Goal: Task Accomplishment & Management: Manage account settings

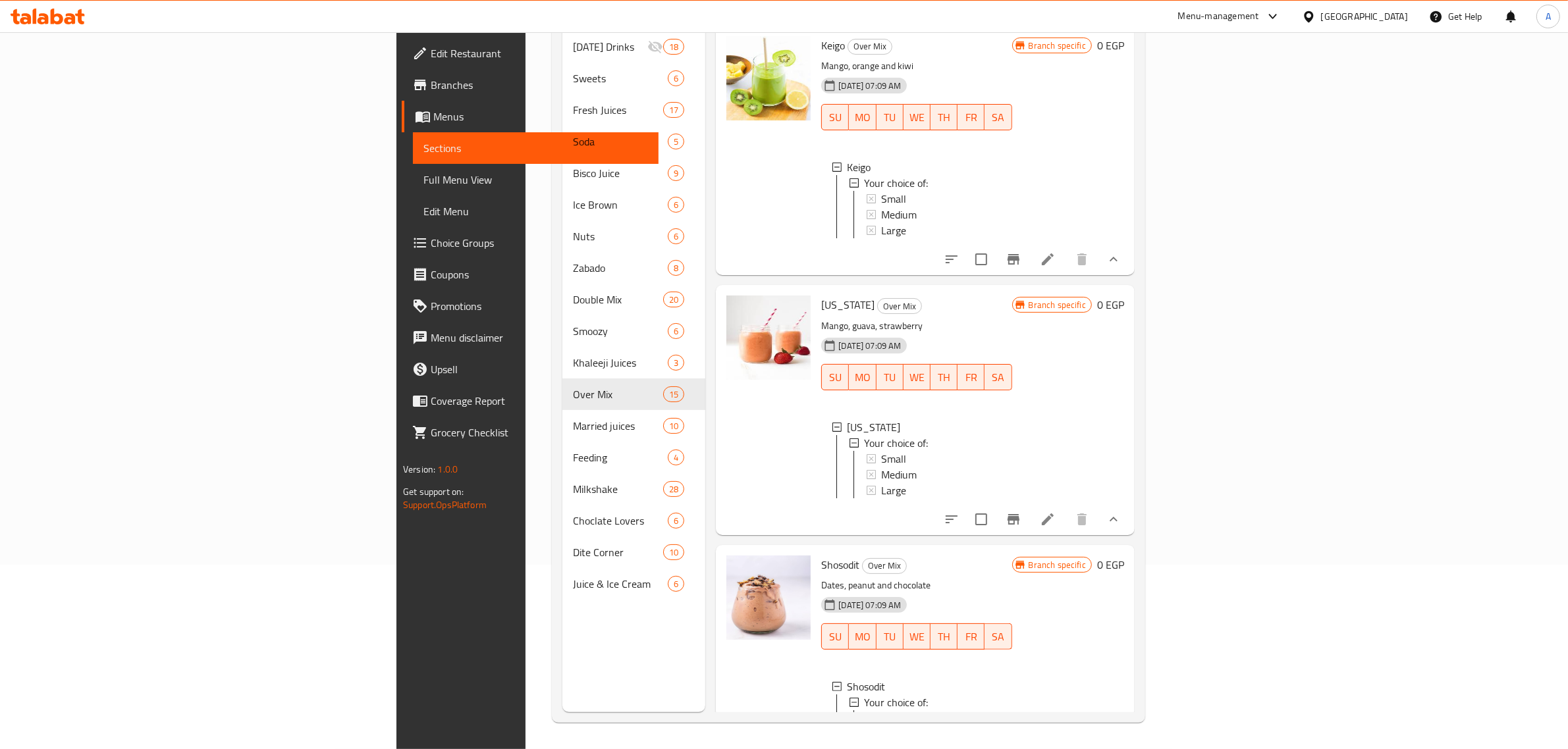
scroll to position [1, 0]
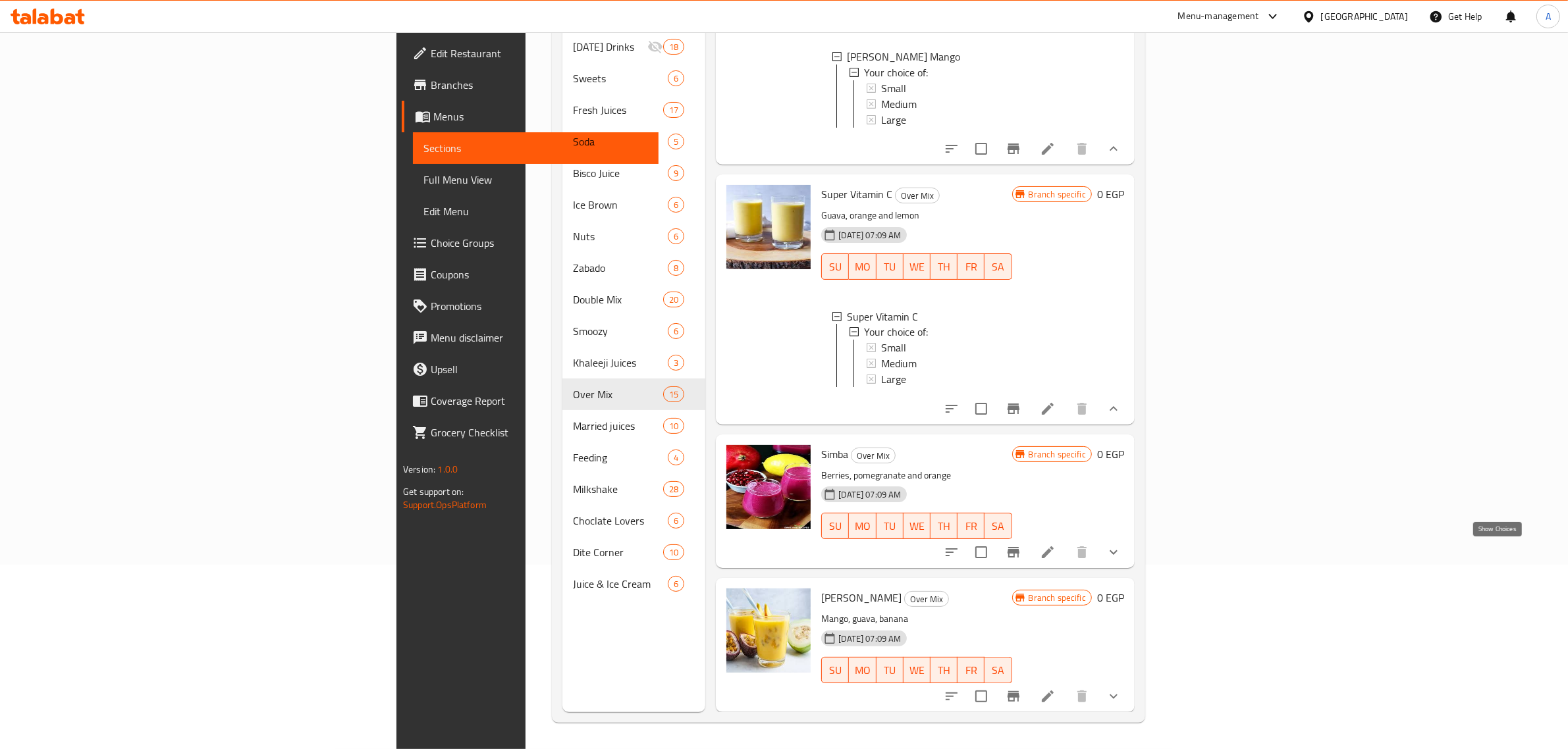
click at [1117, 553] on icon "show more" at bounding box center [1113, 552] width 8 height 5
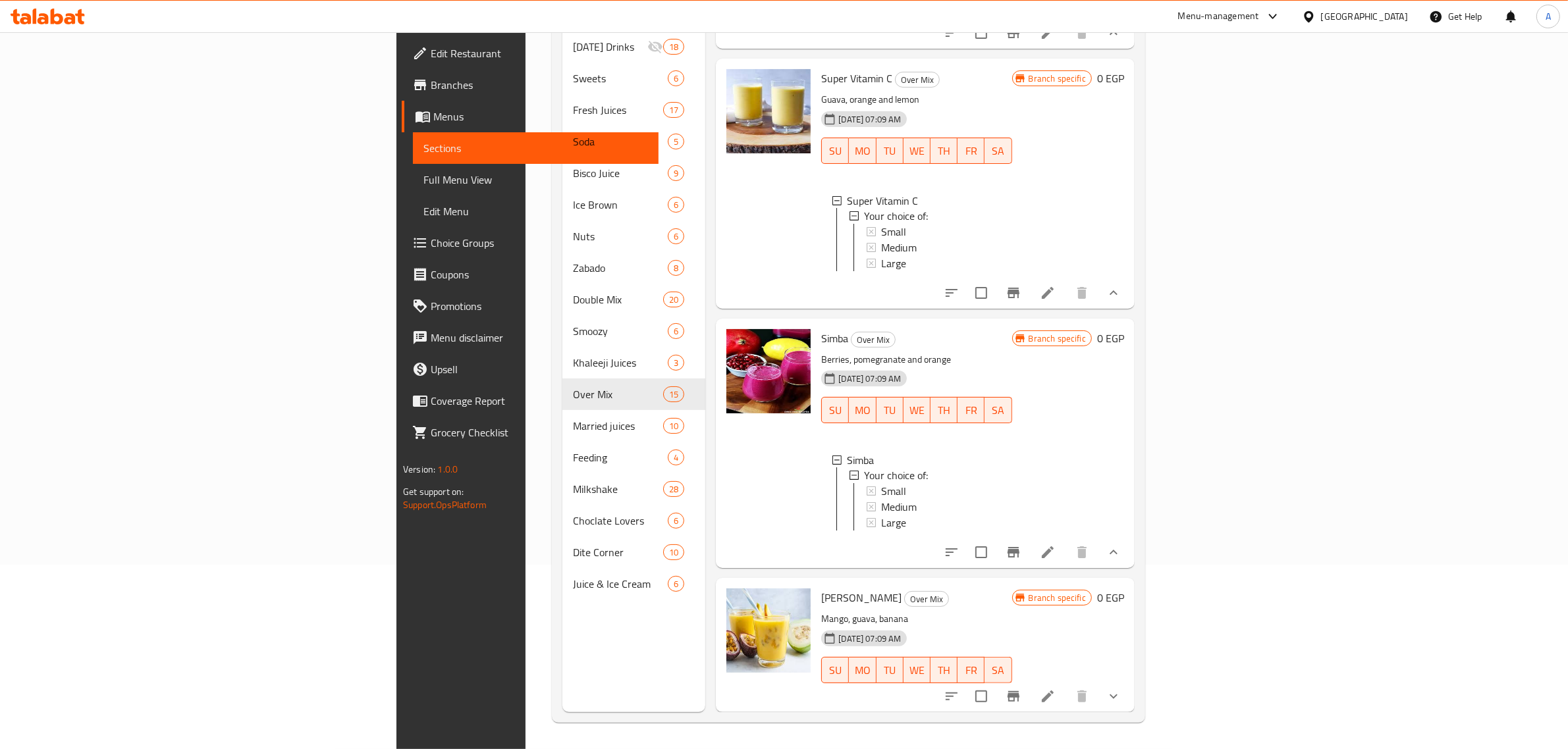
click at [881, 272] on div "Large" at bounding box center [941, 264] width 120 height 16
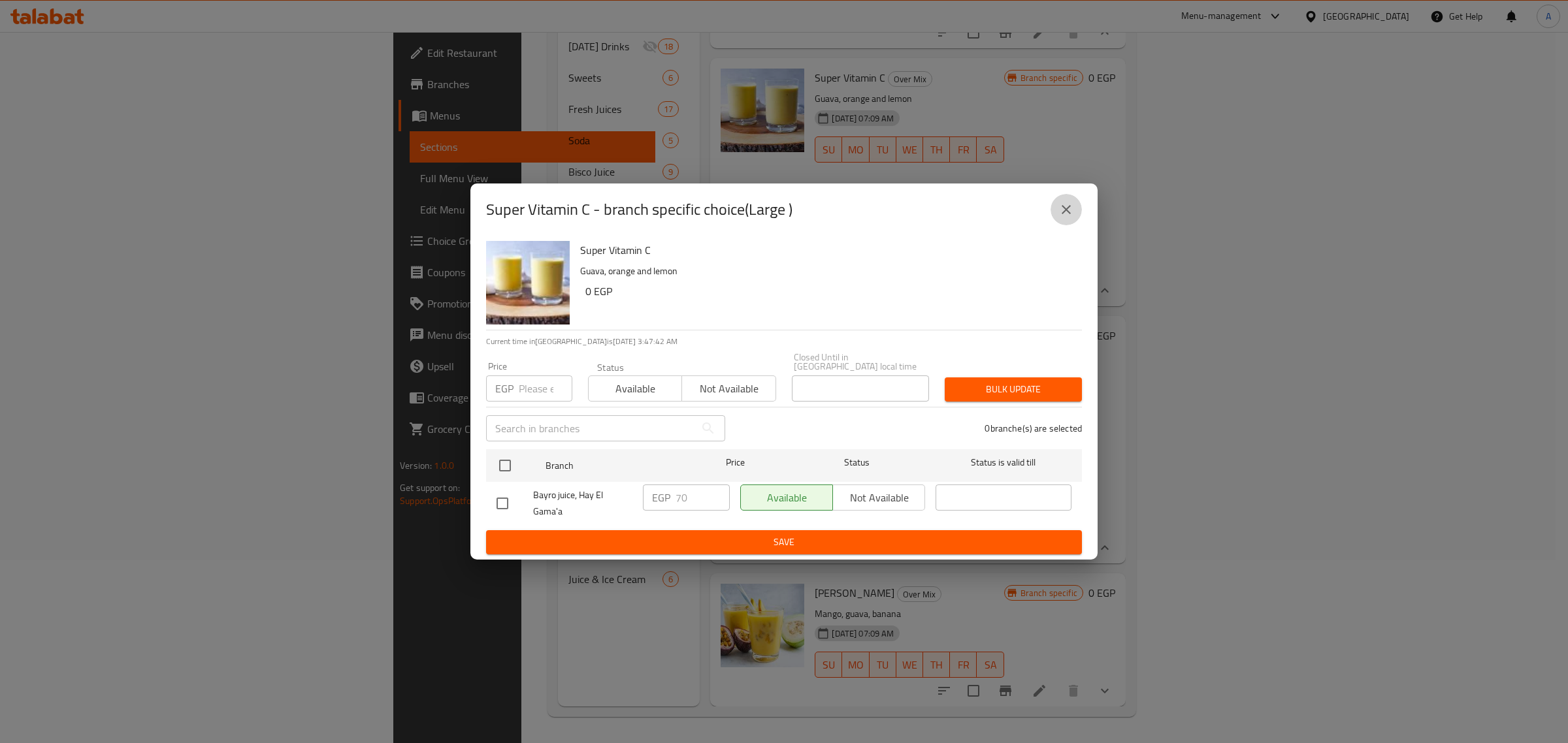
click at [1066, 210] on icon "close" at bounding box center [1066, 209] width 16 height 16
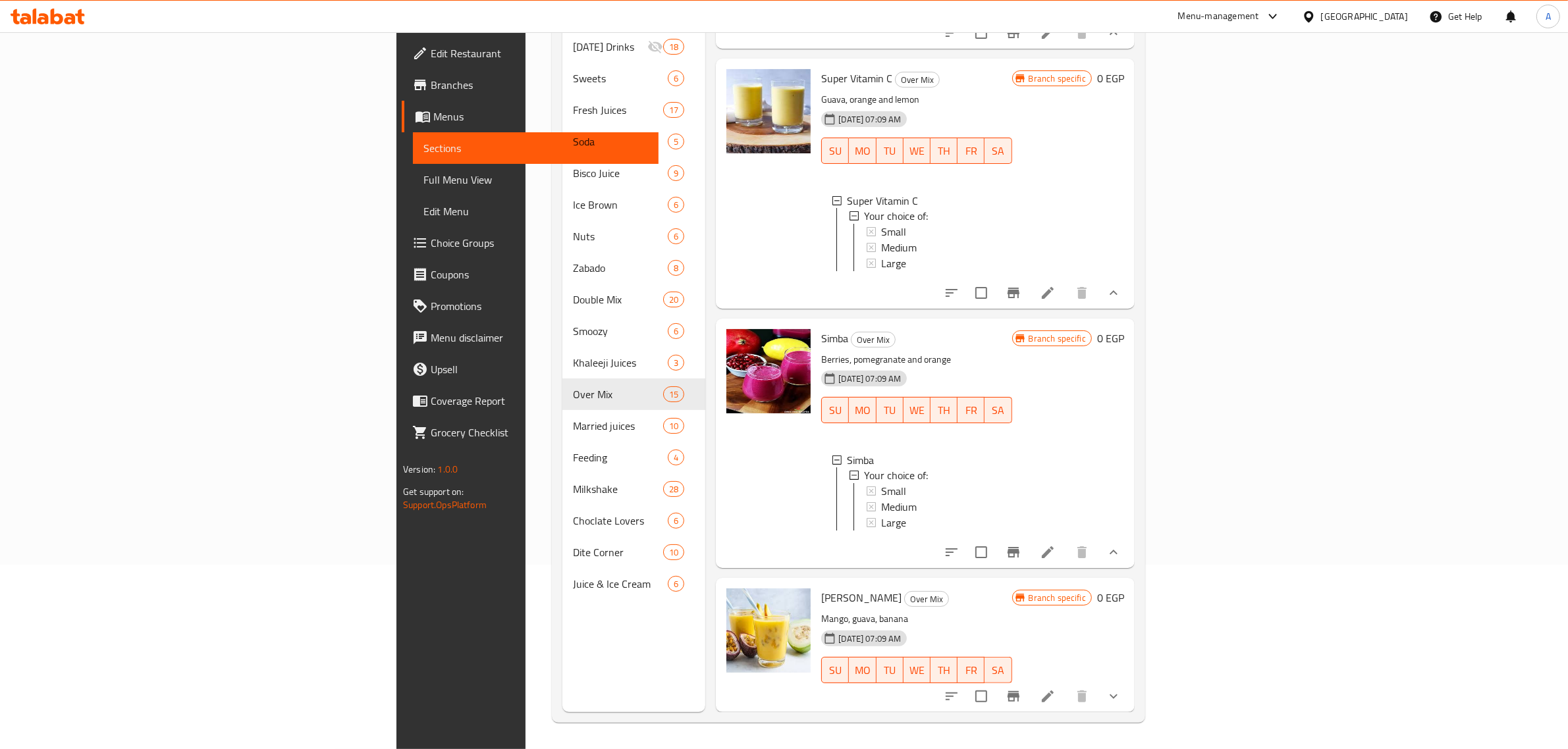
scroll to position [3232, 0]
click at [881, 484] on div "Small" at bounding box center [941, 492] width 120 height 16
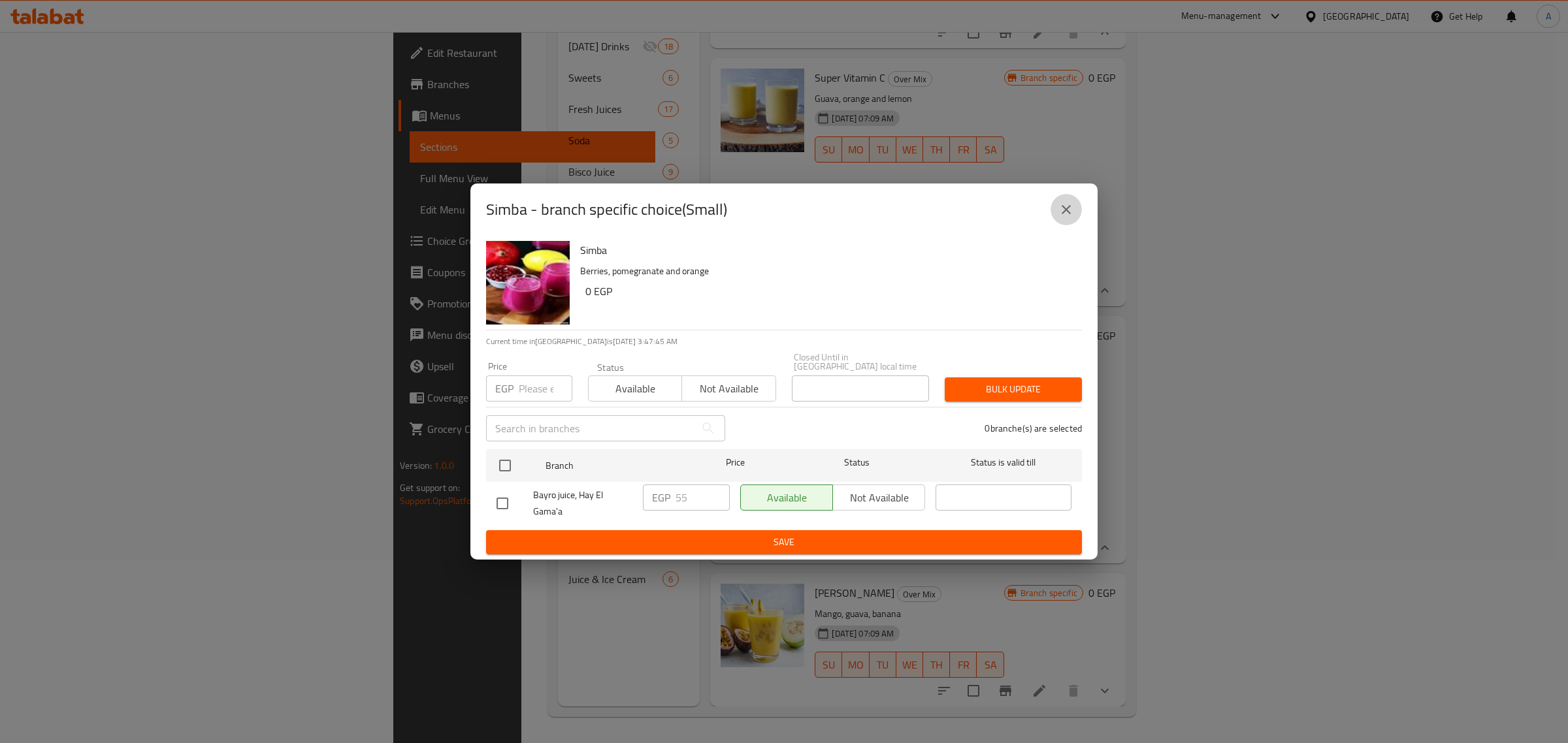
click at [1068, 215] on icon "close" at bounding box center [1066, 210] width 9 height 9
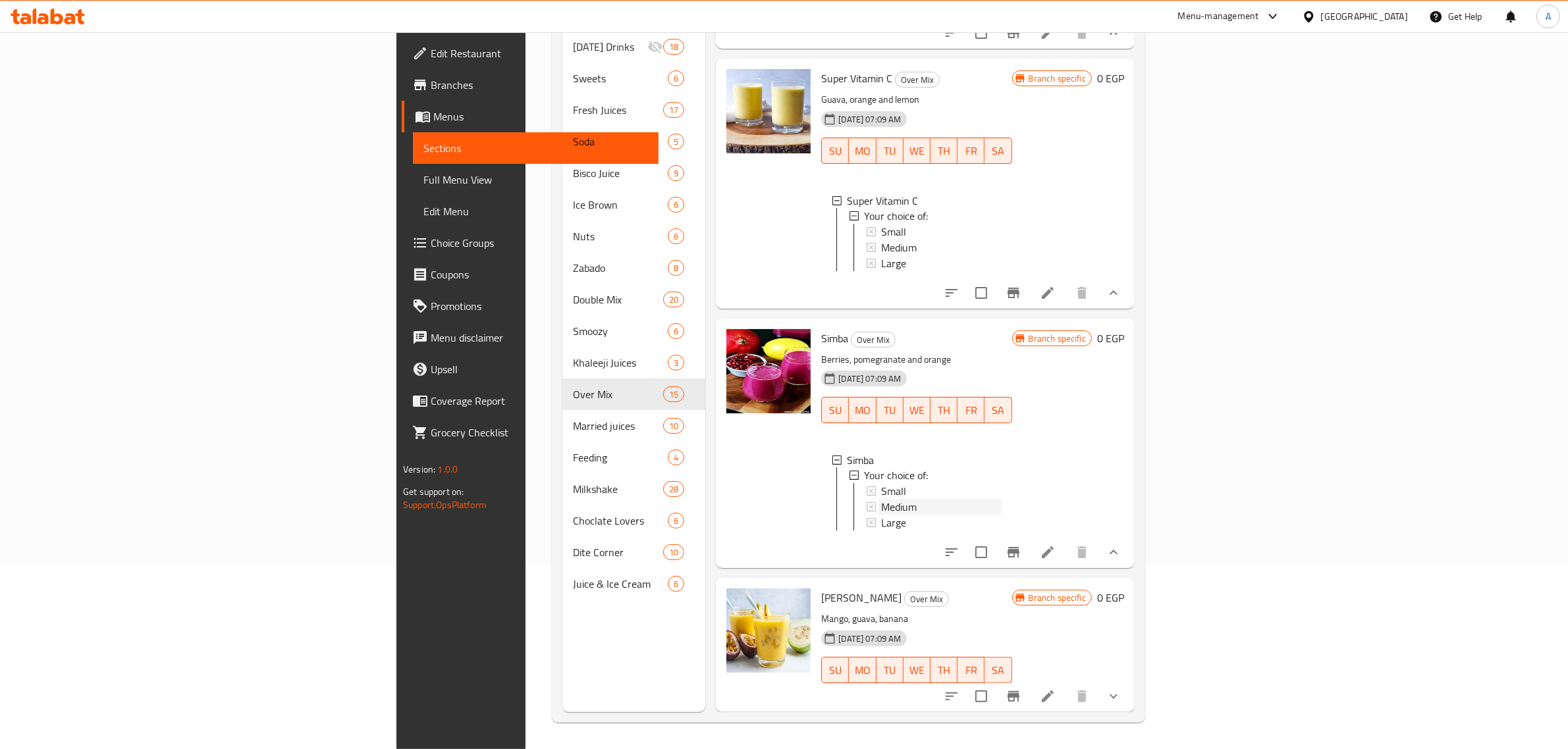
click at [881, 499] on div "Medium" at bounding box center [941, 507] width 120 height 16
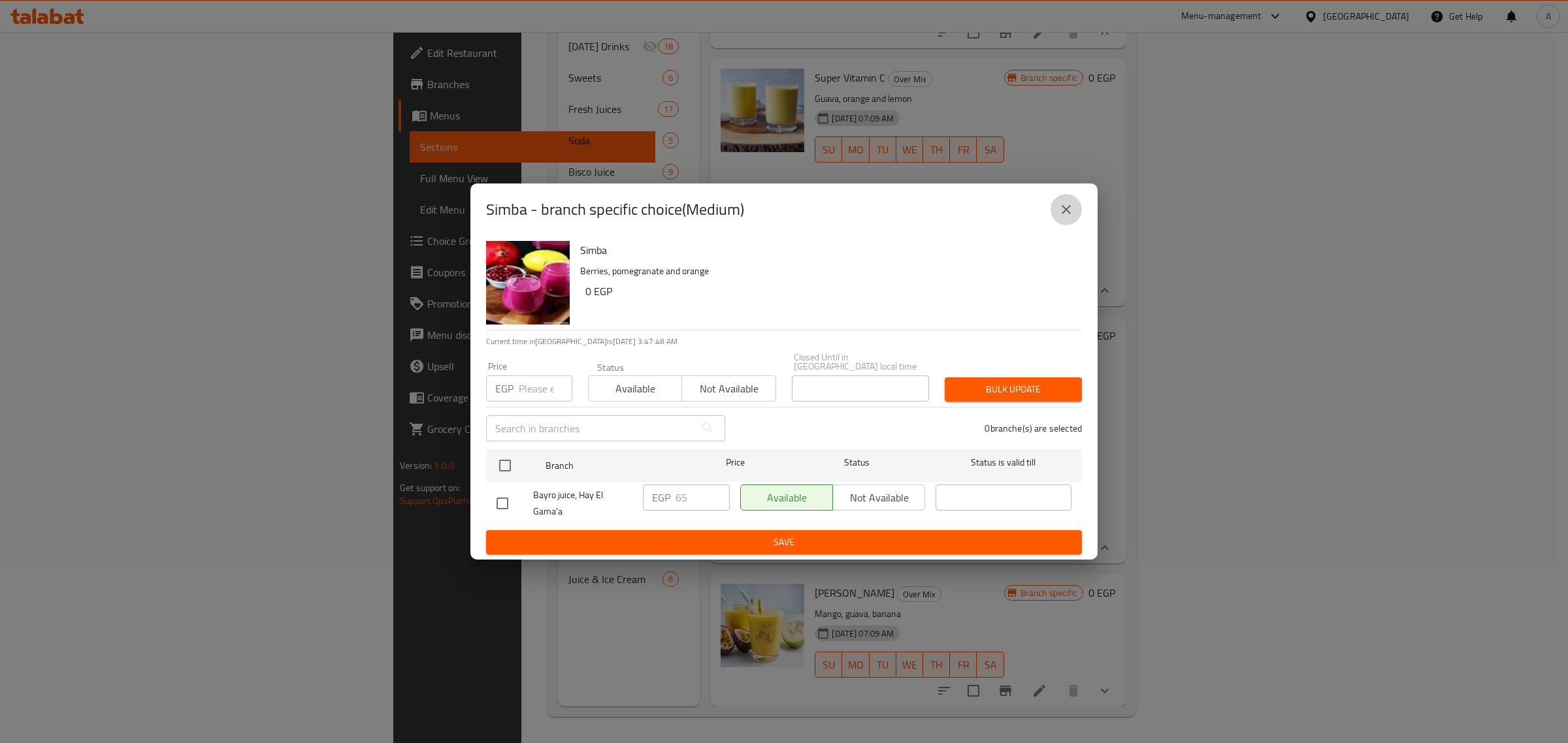
click at [1063, 206] on icon "close" at bounding box center [1066, 209] width 16 height 16
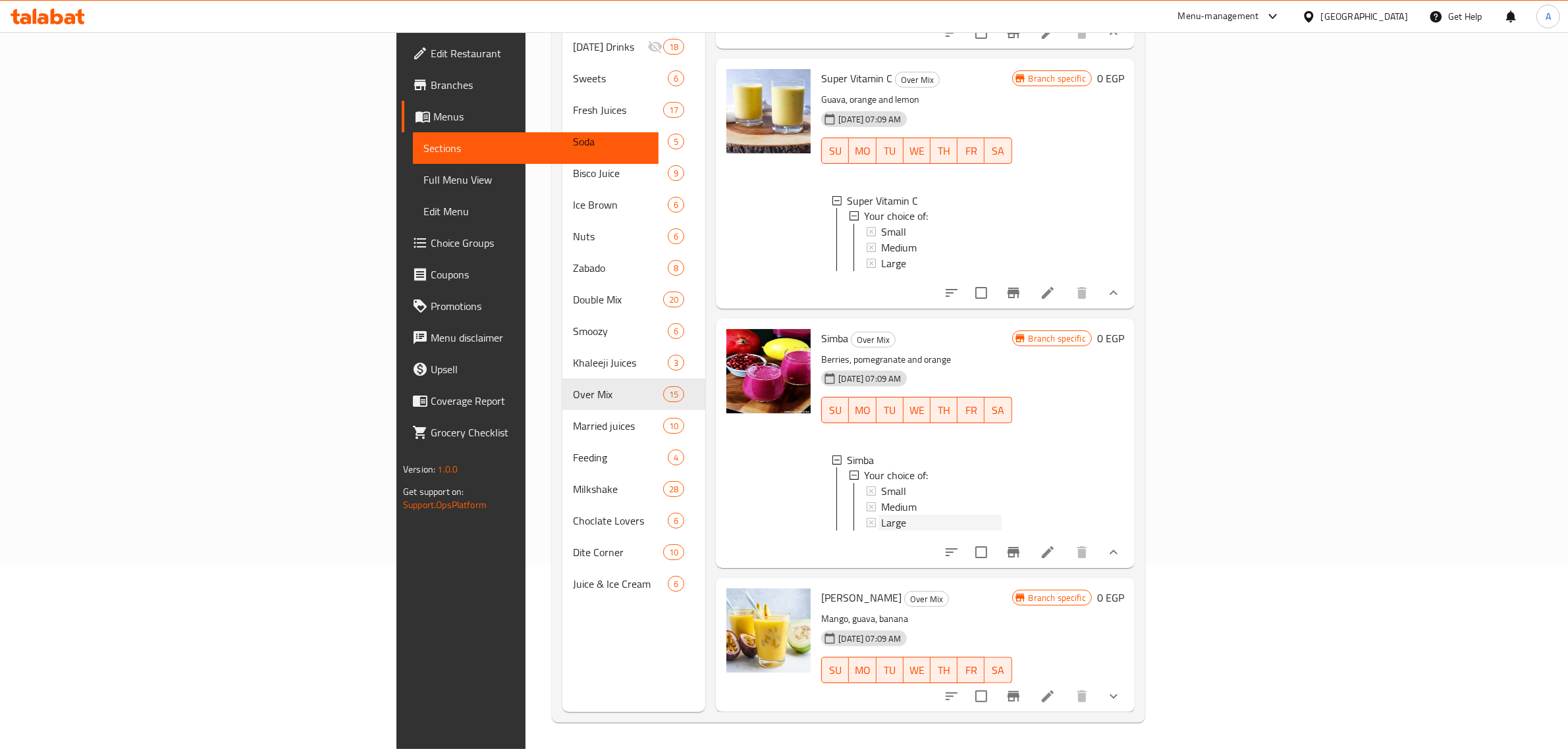
click at [881, 516] on span "Large" at bounding box center [893, 523] width 25 height 16
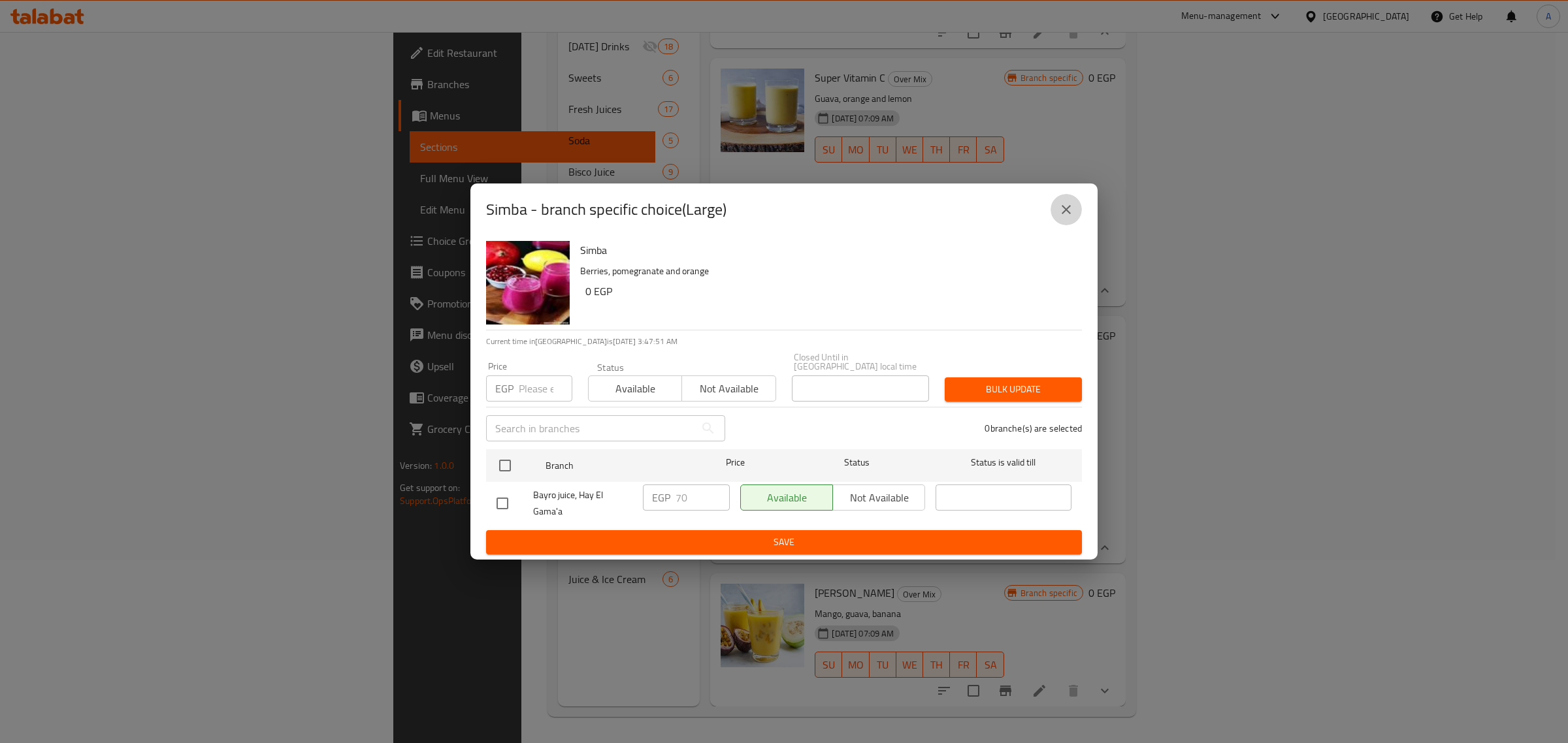
click at [1065, 217] on icon "close" at bounding box center [1066, 209] width 16 height 16
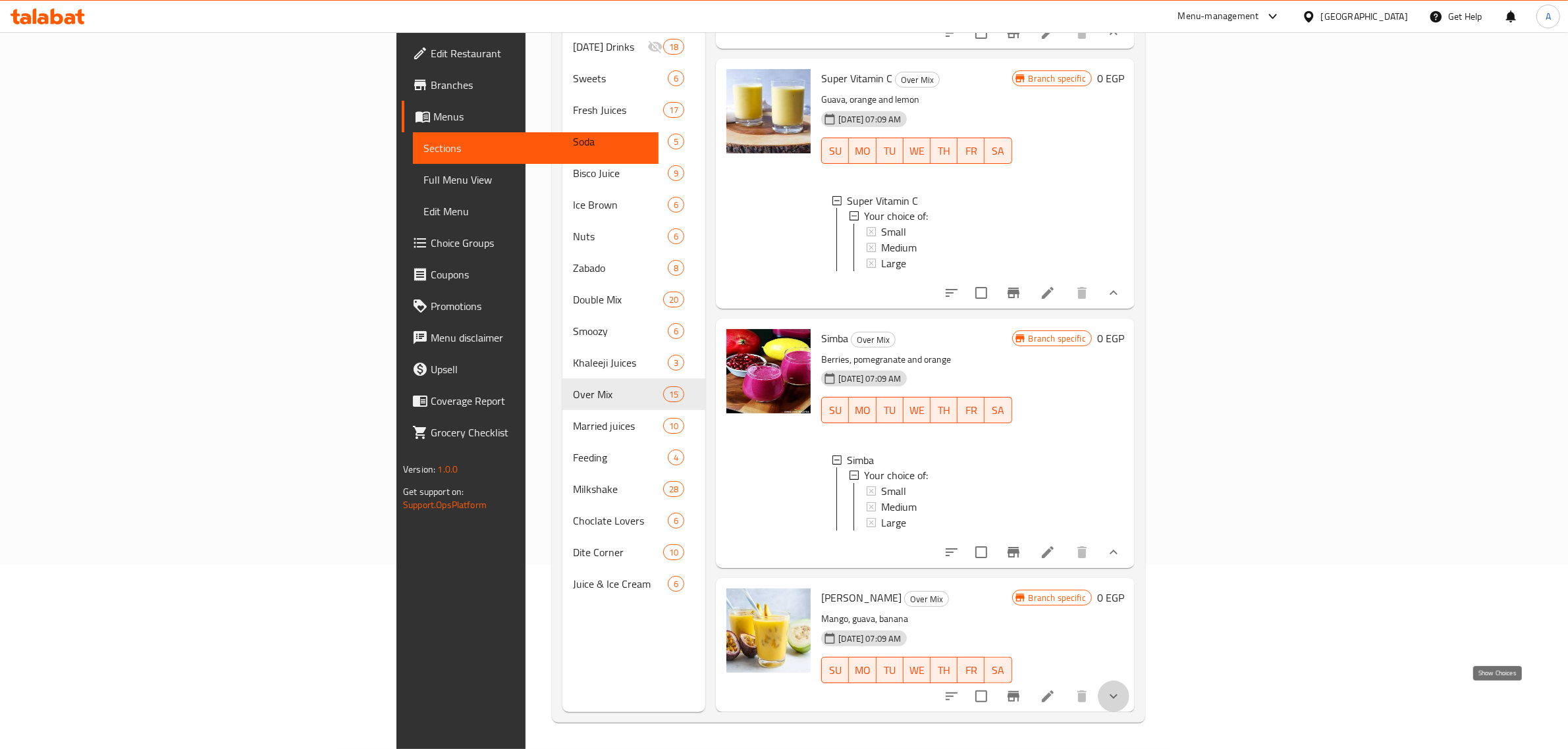
click at [1121, 698] on icon "show more" at bounding box center [1113, 696] width 16 height 16
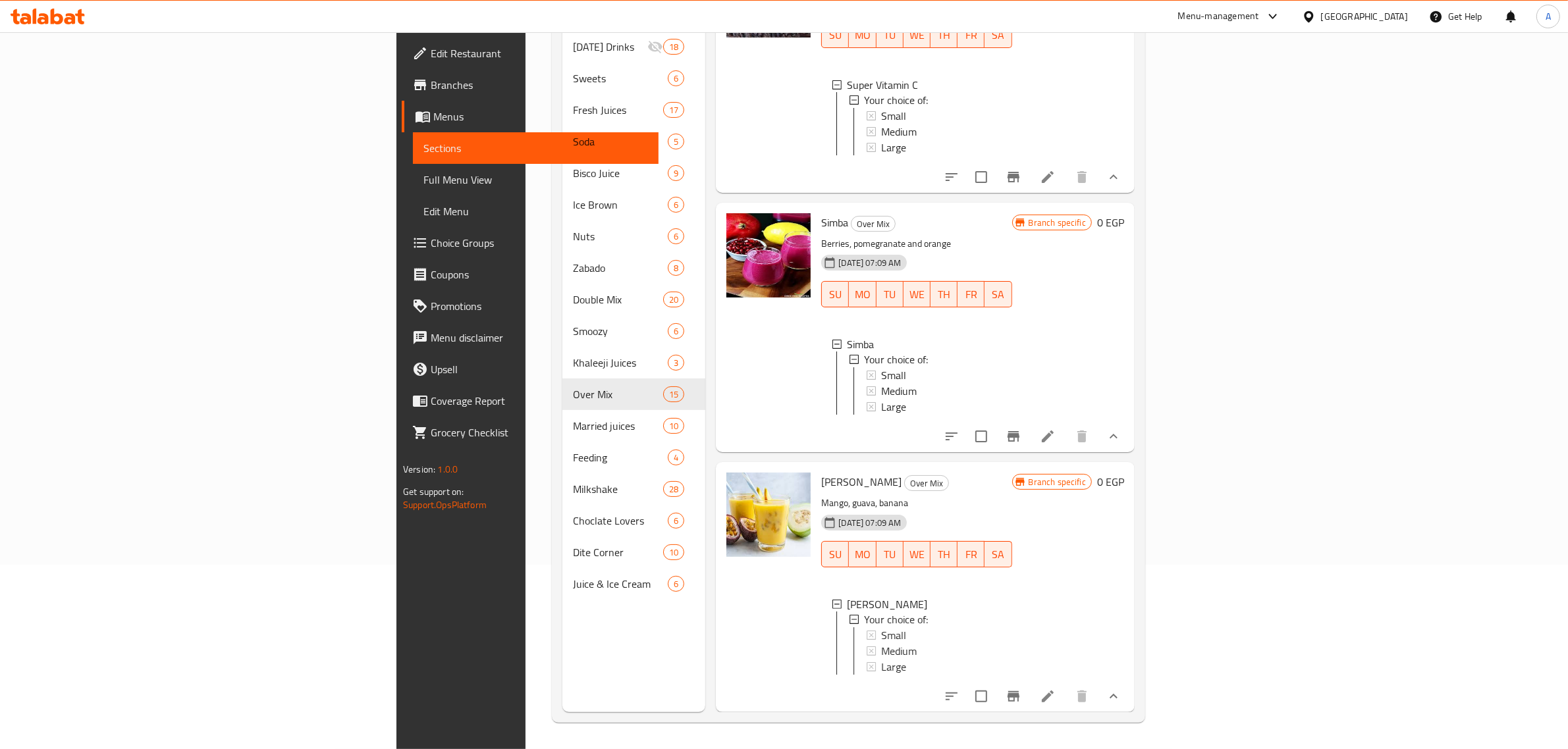
scroll to position [3361, 0]
click at [881, 628] on span "Small" at bounding box center [893, 636] width 25 height 16
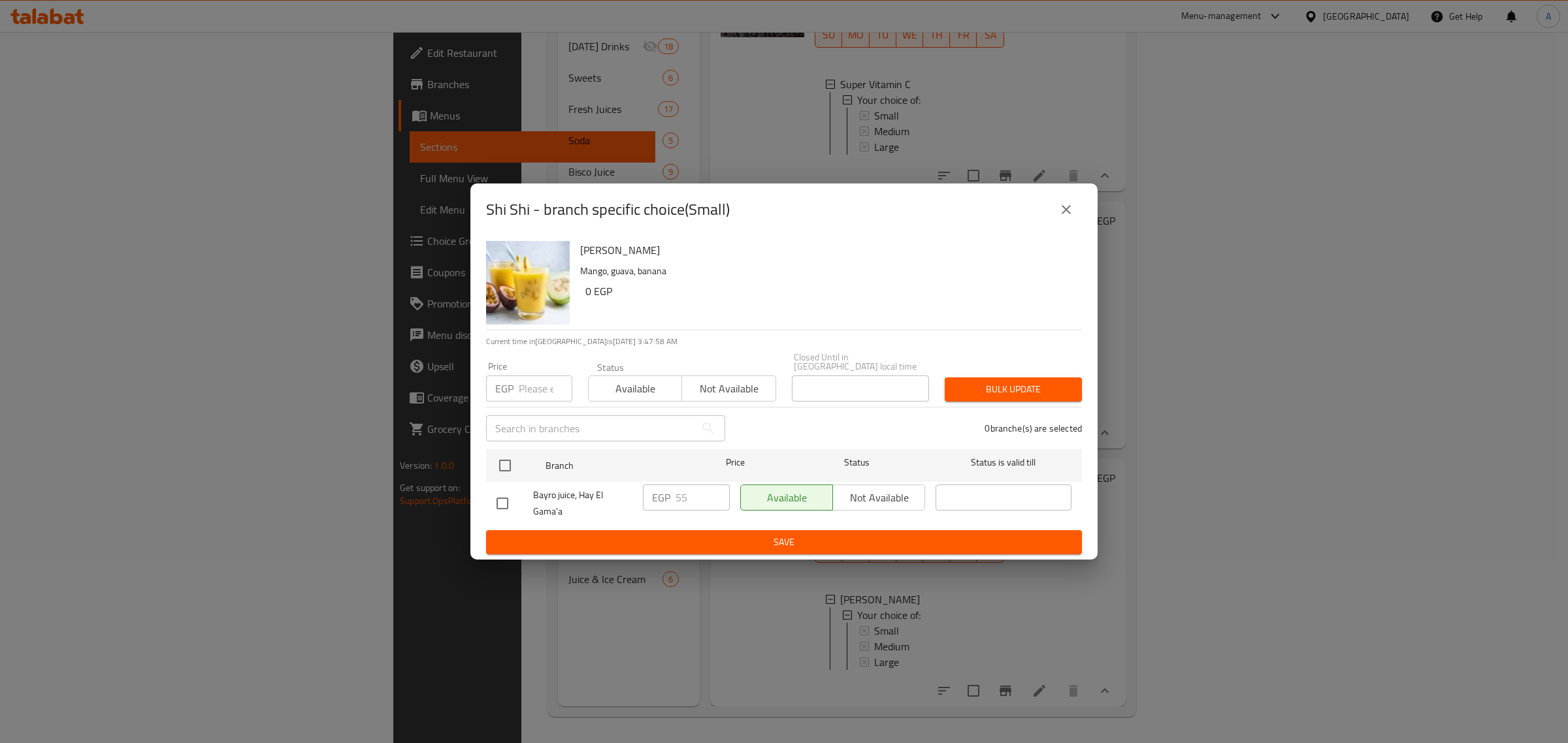
click at [1106, 209] on div "Shi Shi - branch specific choice(Small) Shi Shi Mango, guava, banana 0 EGP Curr…" at bounding box center [784, 372] width 1568 height 743
click at [1058, 210] on icon "close" at bounding box center [1066, 209] width 16 height 16
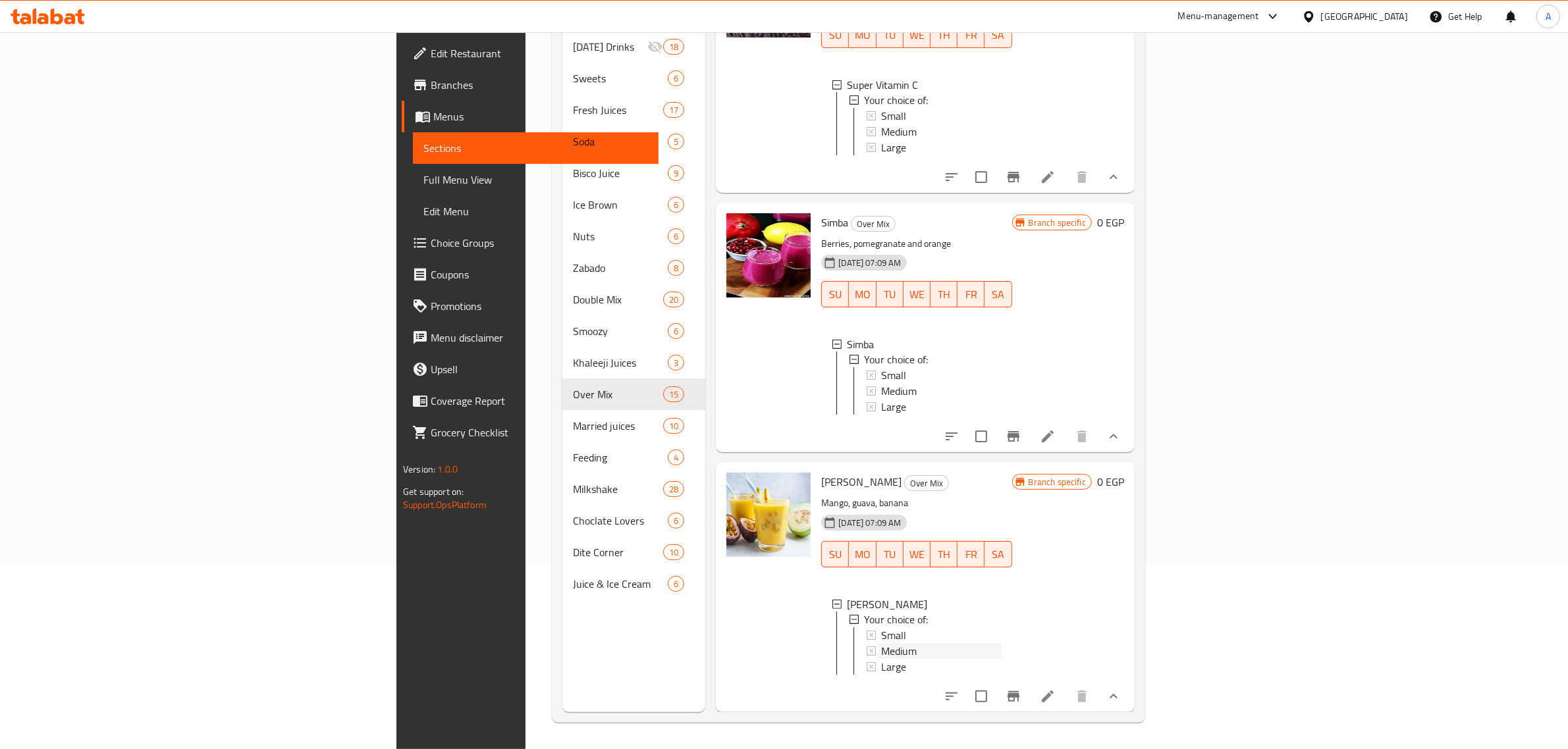
click at [881, 644] on span "Medium" at bounding box center [898, 652] width 35 height 16
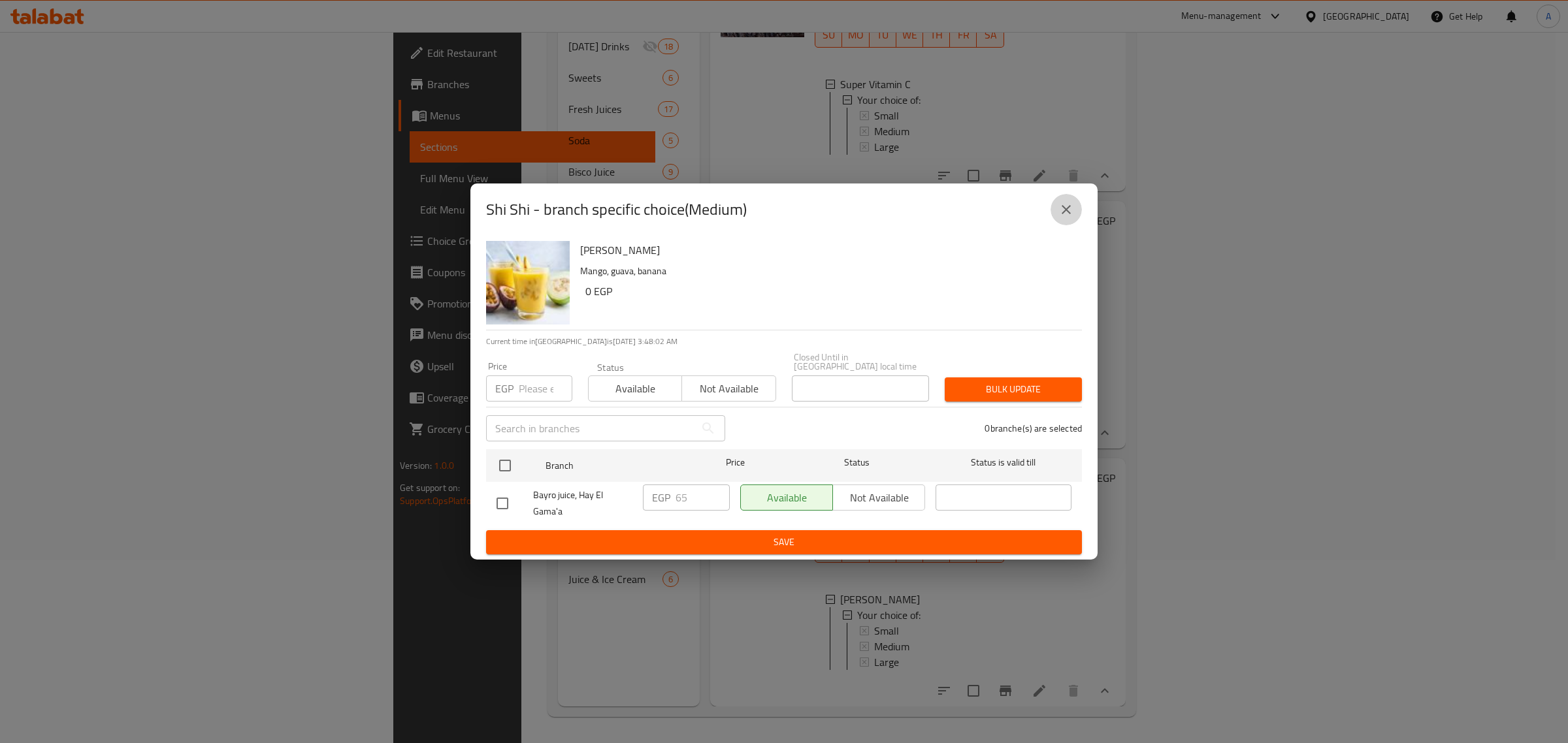
click at [1066, 215] on icon "close" at bounding box center [1066, 210] width 9 height 9
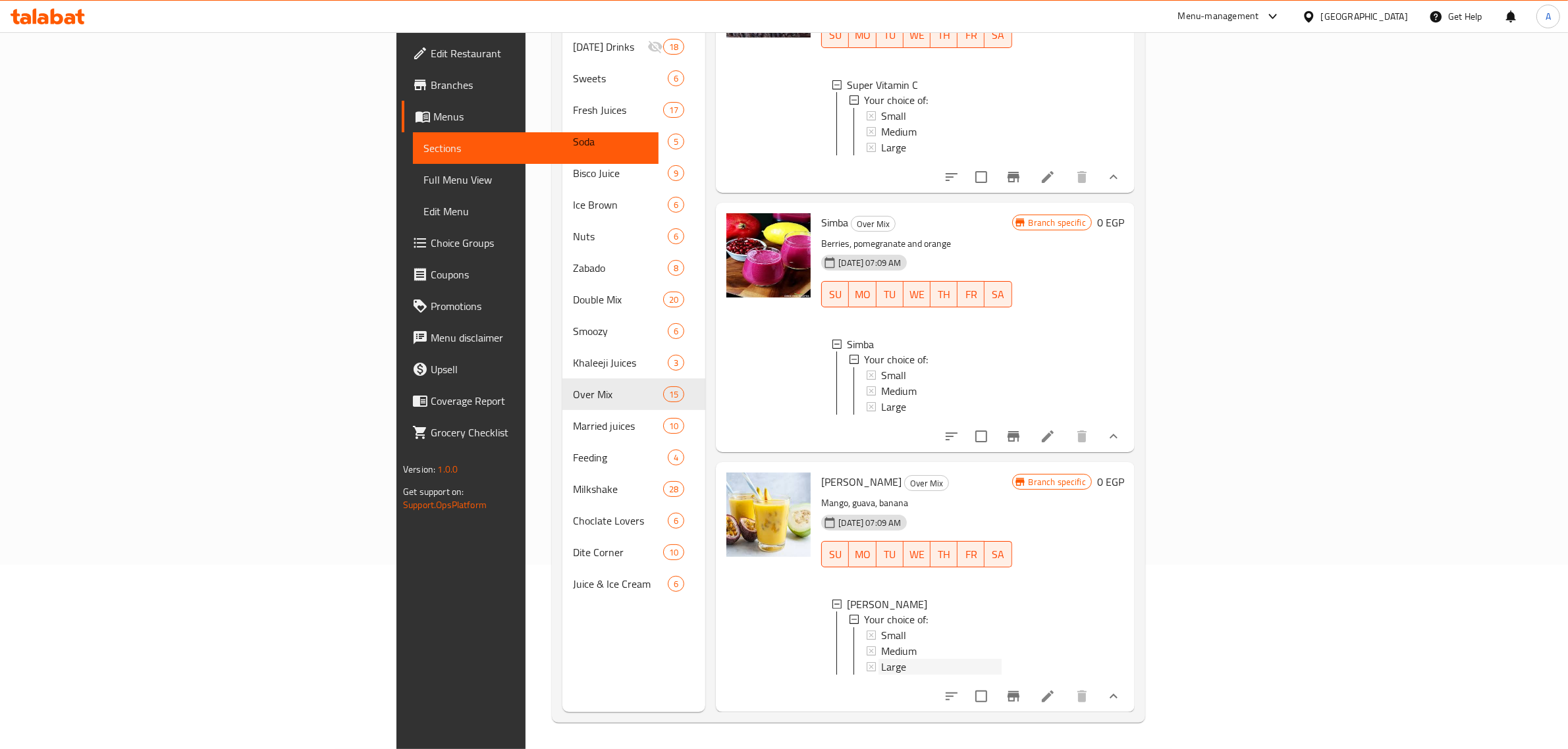
click at [907, 659] on div "Large" at bounding box center [941, 667] width 120 height 16
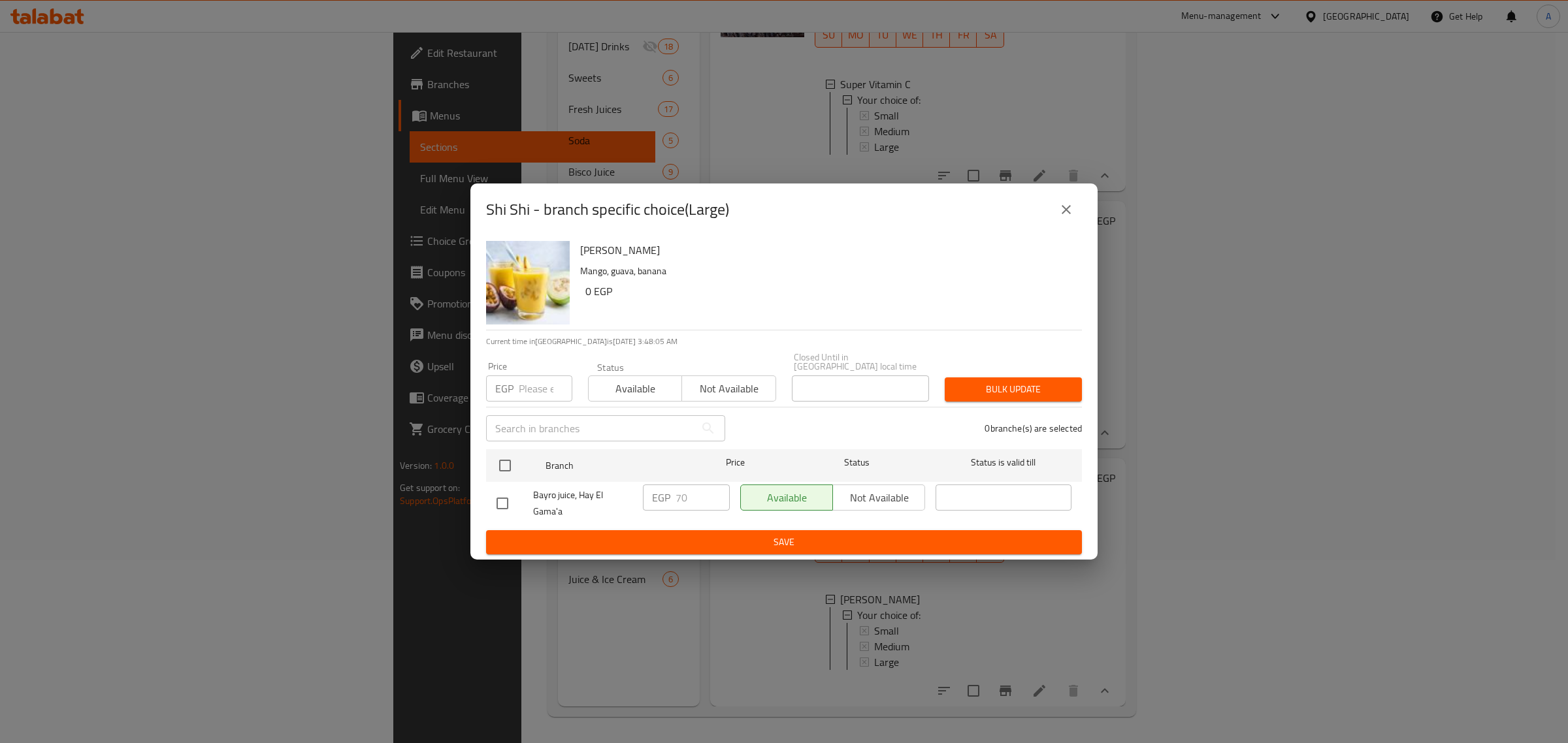
click at [1055, 210] on button "close" at bounding box center [1066, 209] width 31 height 31
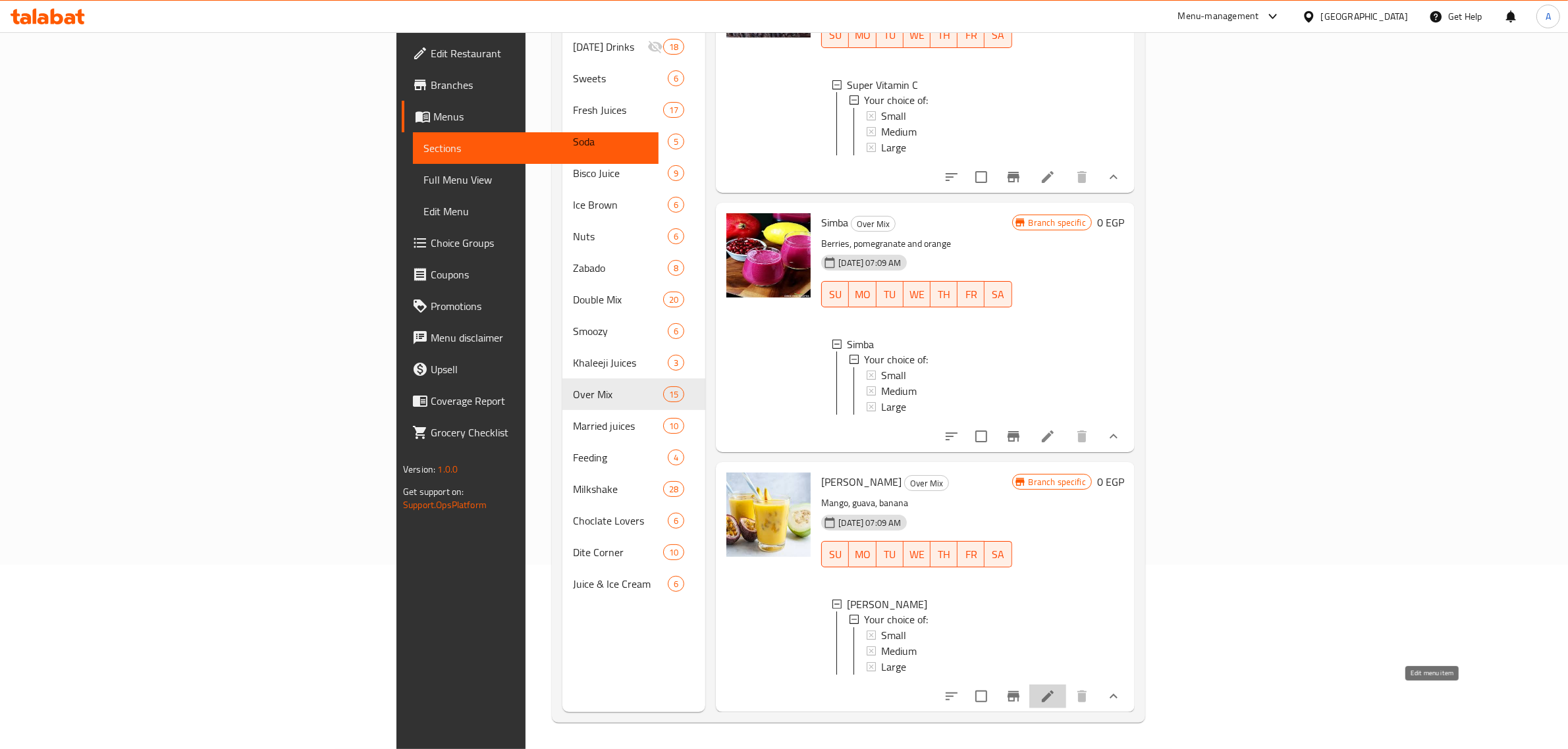
click at [1055, 701] on icon at bounding box center [1048, 696] width 16 height 16
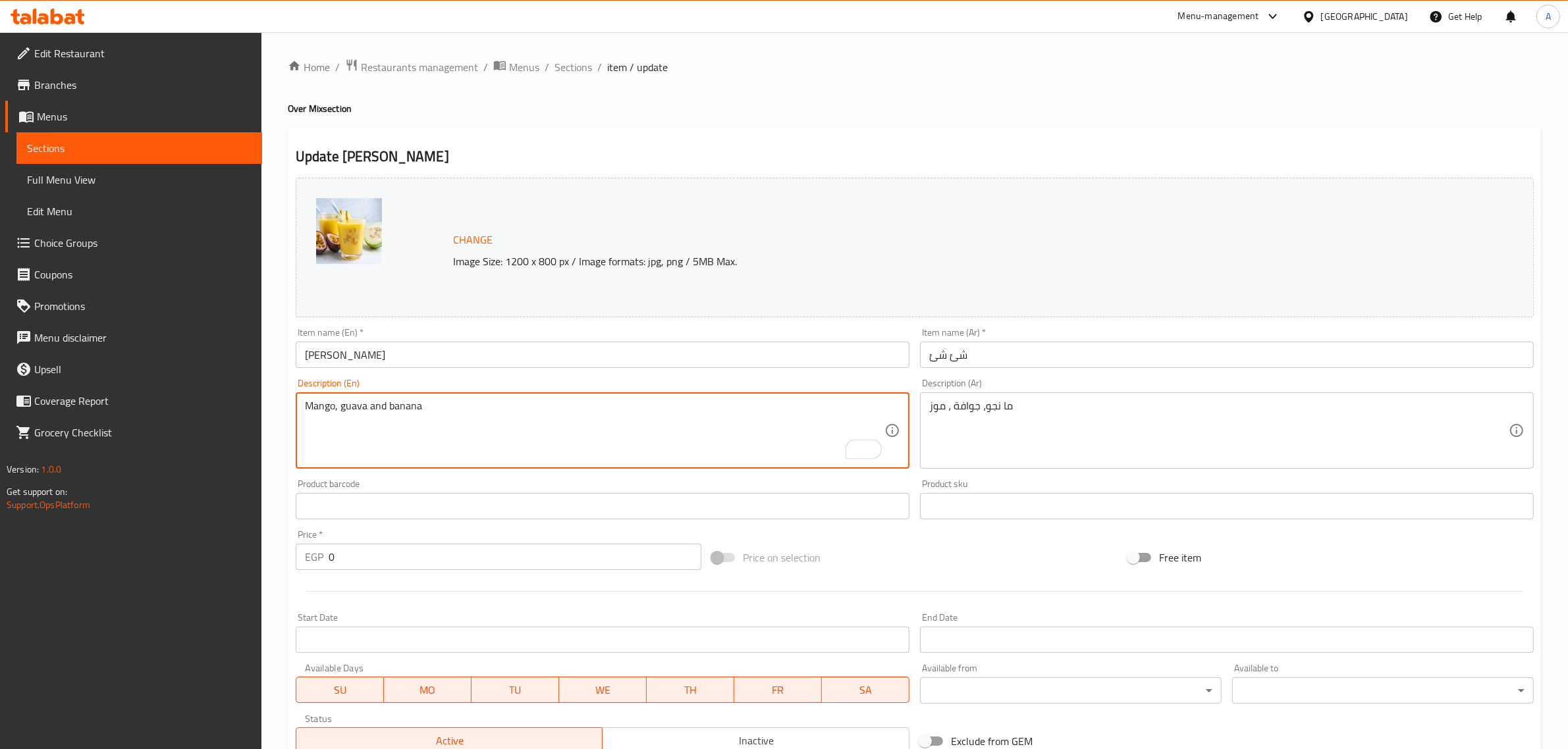
type textarea "Mango, guava and banana"
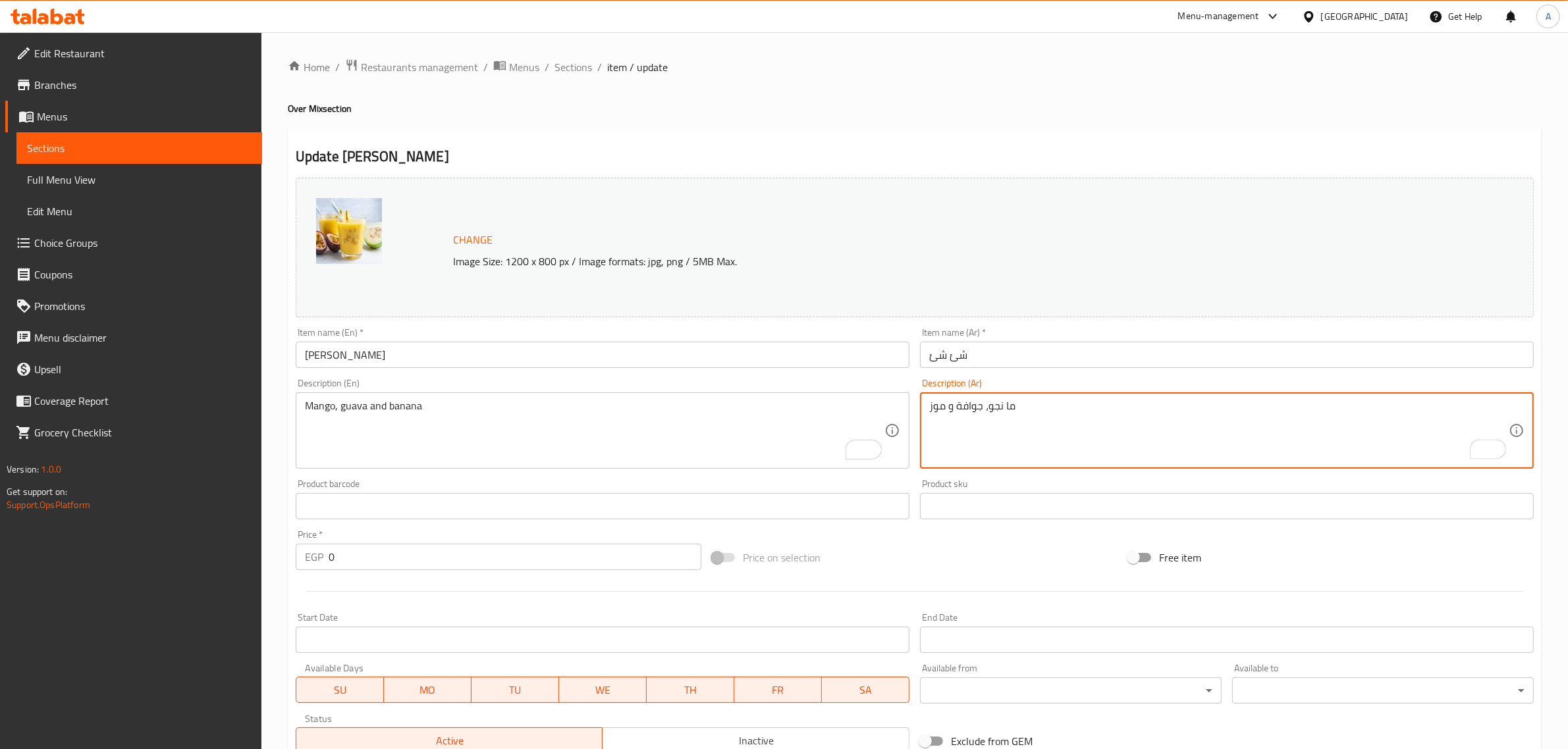
type textarea "ما نجو، جوافة و موز"
click at [804, 370] on div "Item name (En)   * [PERSON_NAME] Item name (En) *" at bounding box center [602, 347] width 624 height 51
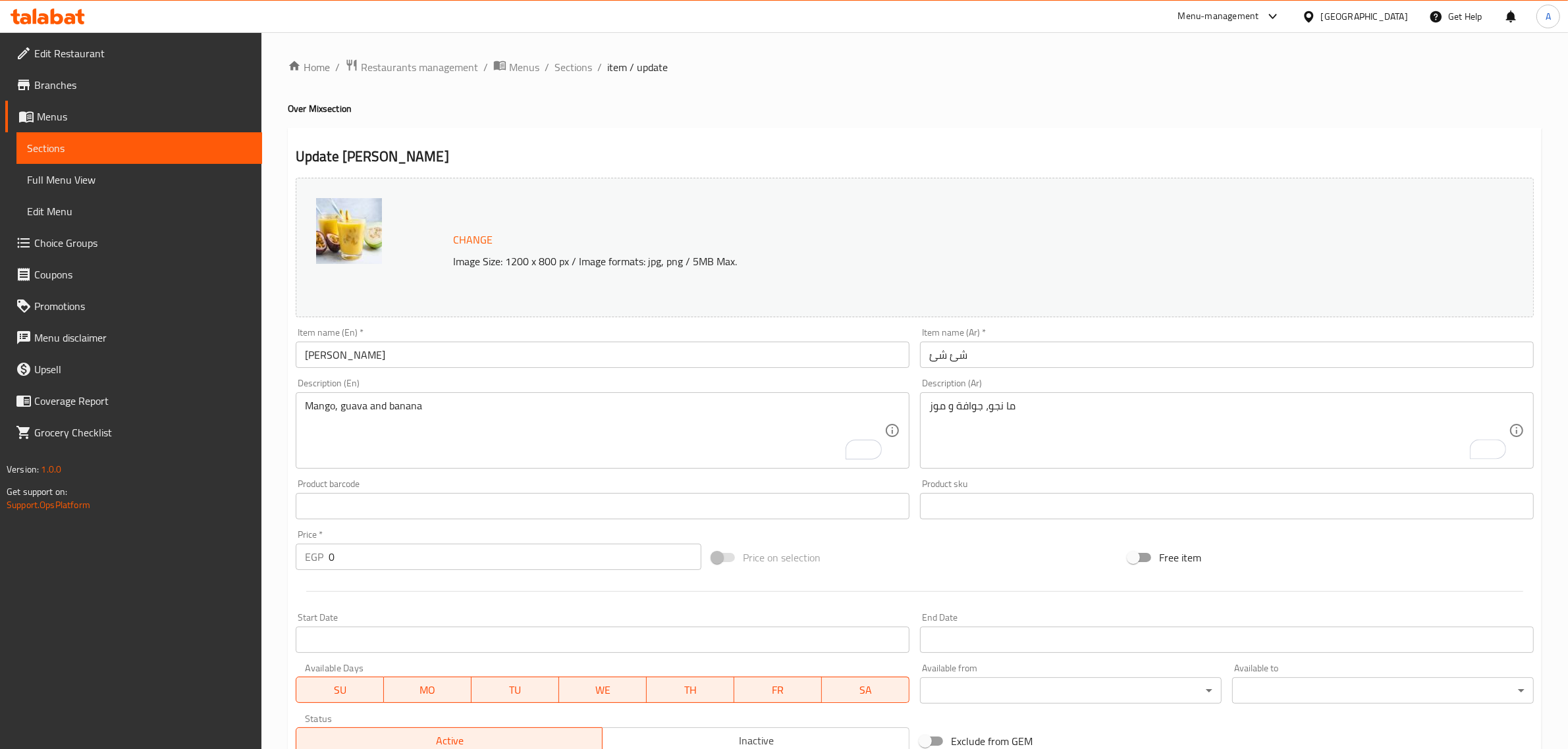
click at [797, 356] on input "[PERSON_NAME]" at bounding box center [602, 354] width 614 height 27
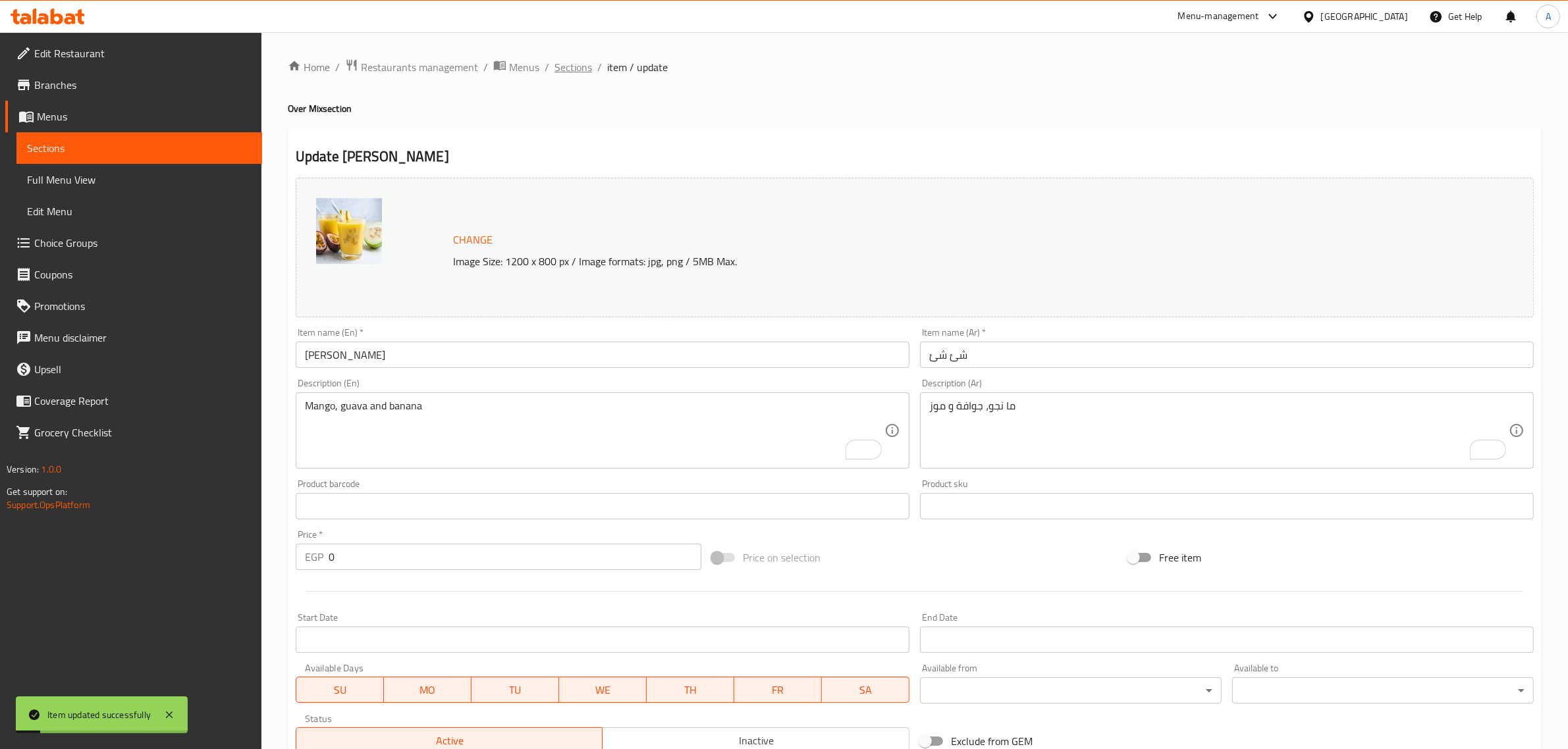
click at [567, 63] on span "Sections" at bounding box center [573, 67] width 37 height 16
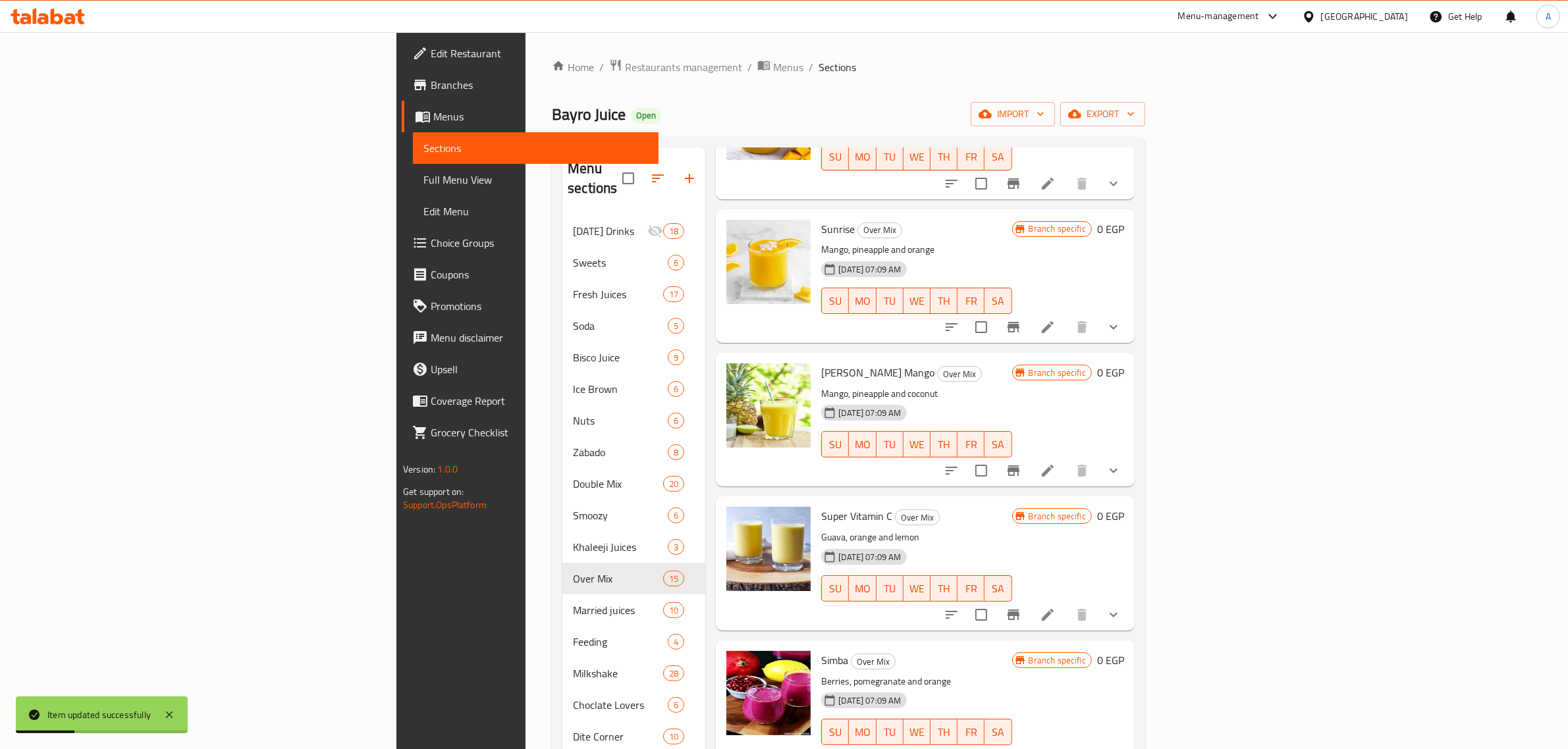
scroll to position [185, 0]
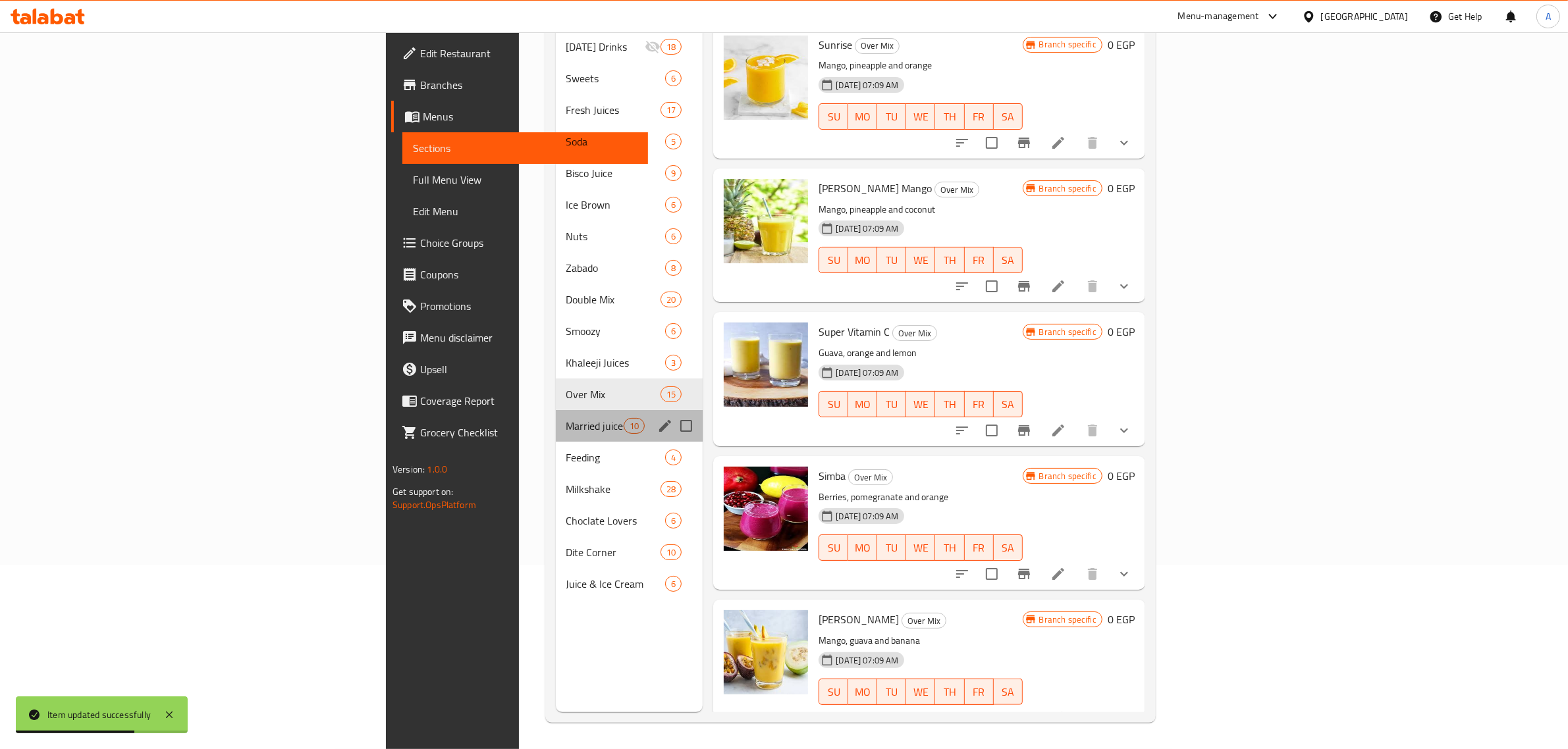
click at [556, 415] on div "Married juices 10" at bounding box center [629, 425] width 148 height 31
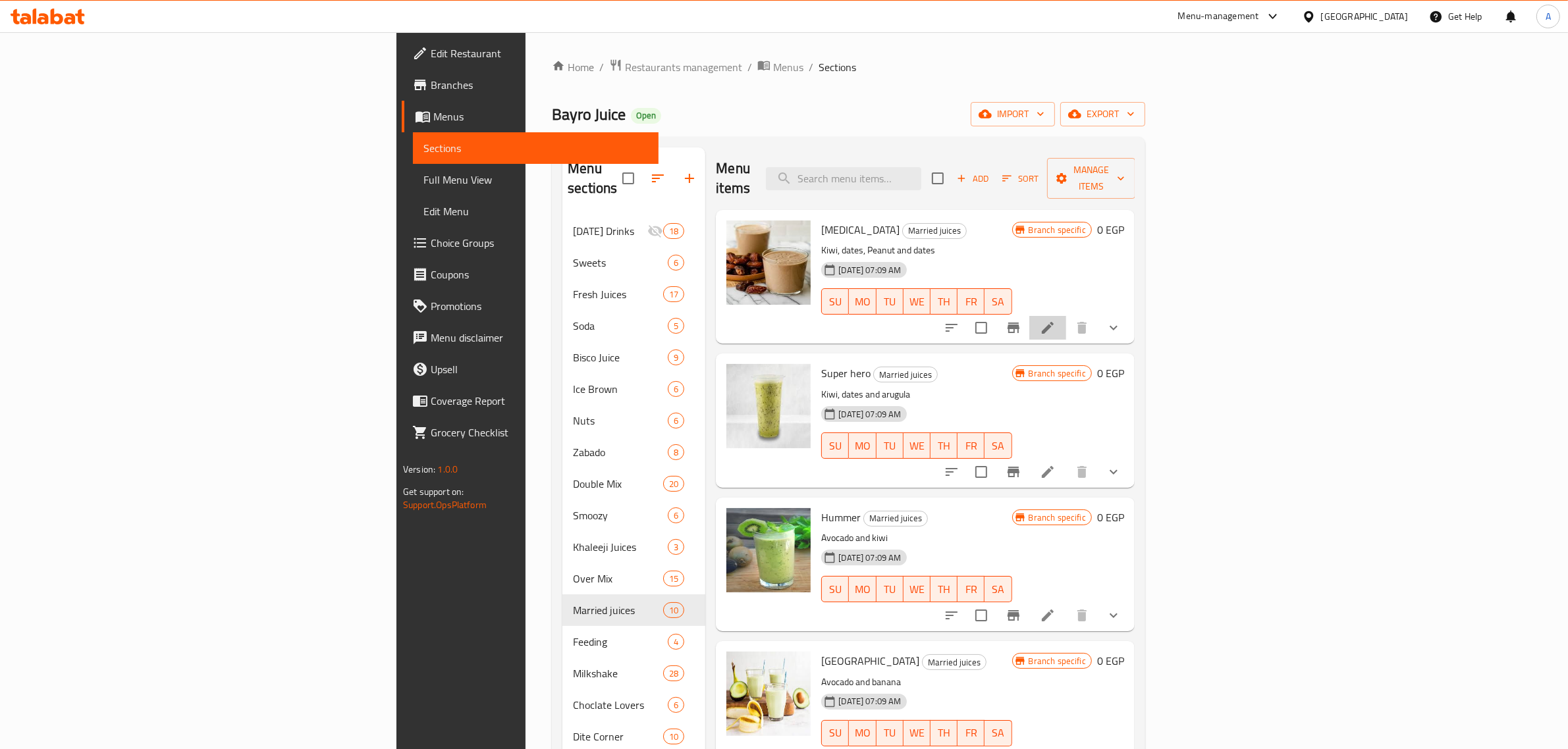
click at [1066, 316] on li at bounding box center [1048, 328] width 37 height 24
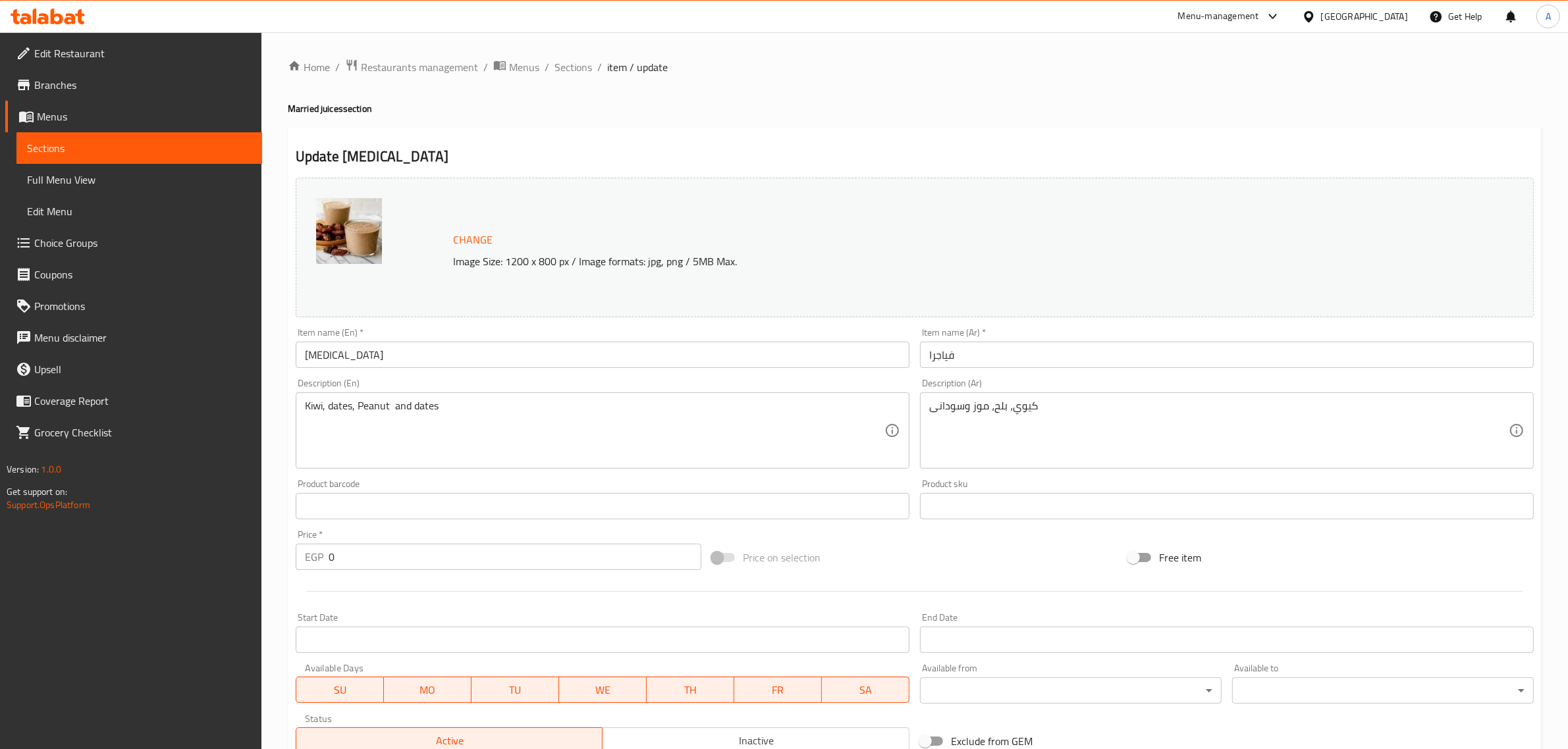
click at [1095, 396] on div "كيوي، بلح، موز وسودانى Description (Ar)" at bounding box center [1227, 431] width 614 height 76
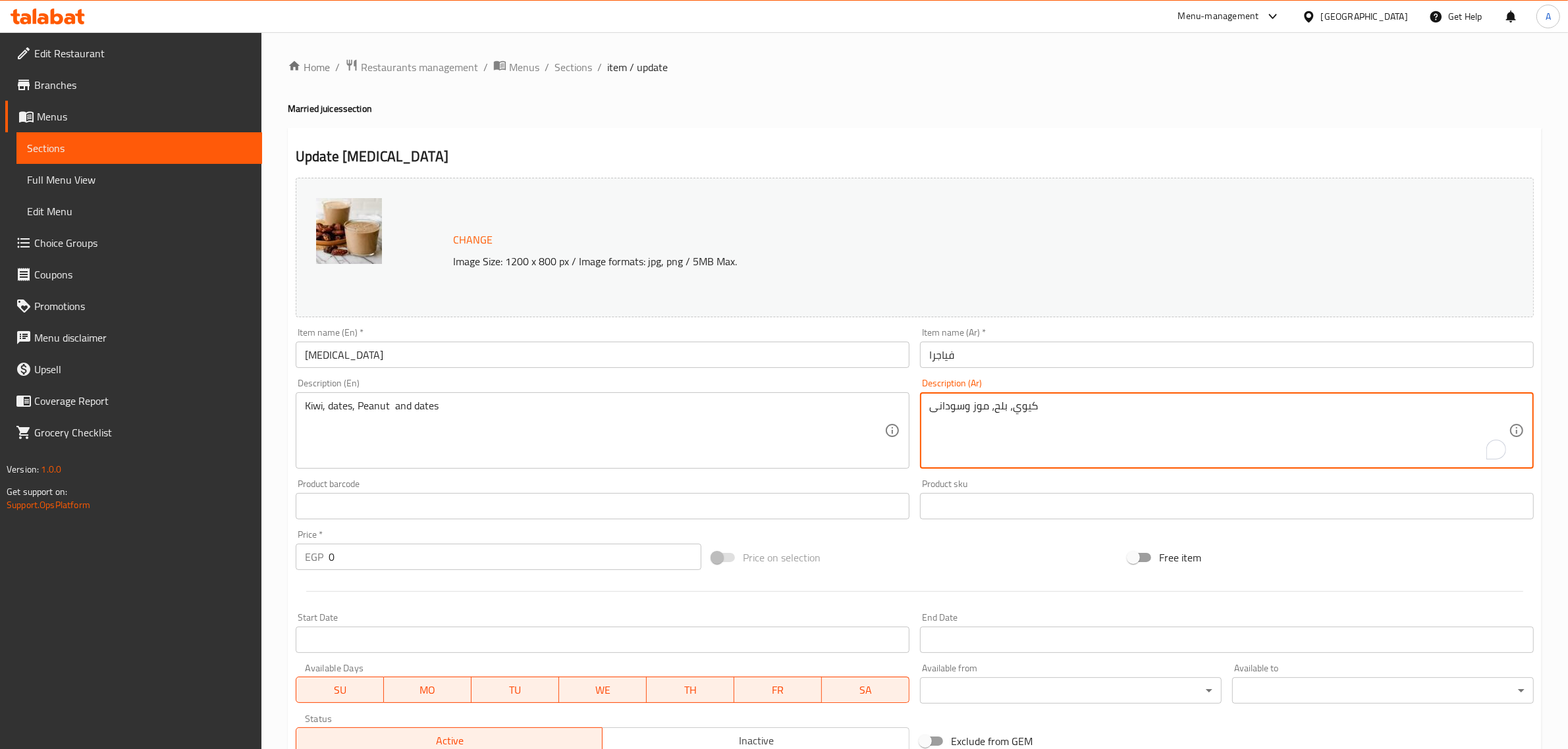
click at [1087, 413] on textarea "كيوي، بلح، موز وسودانى" at bounding box center [1219, 431] width 580 height 63
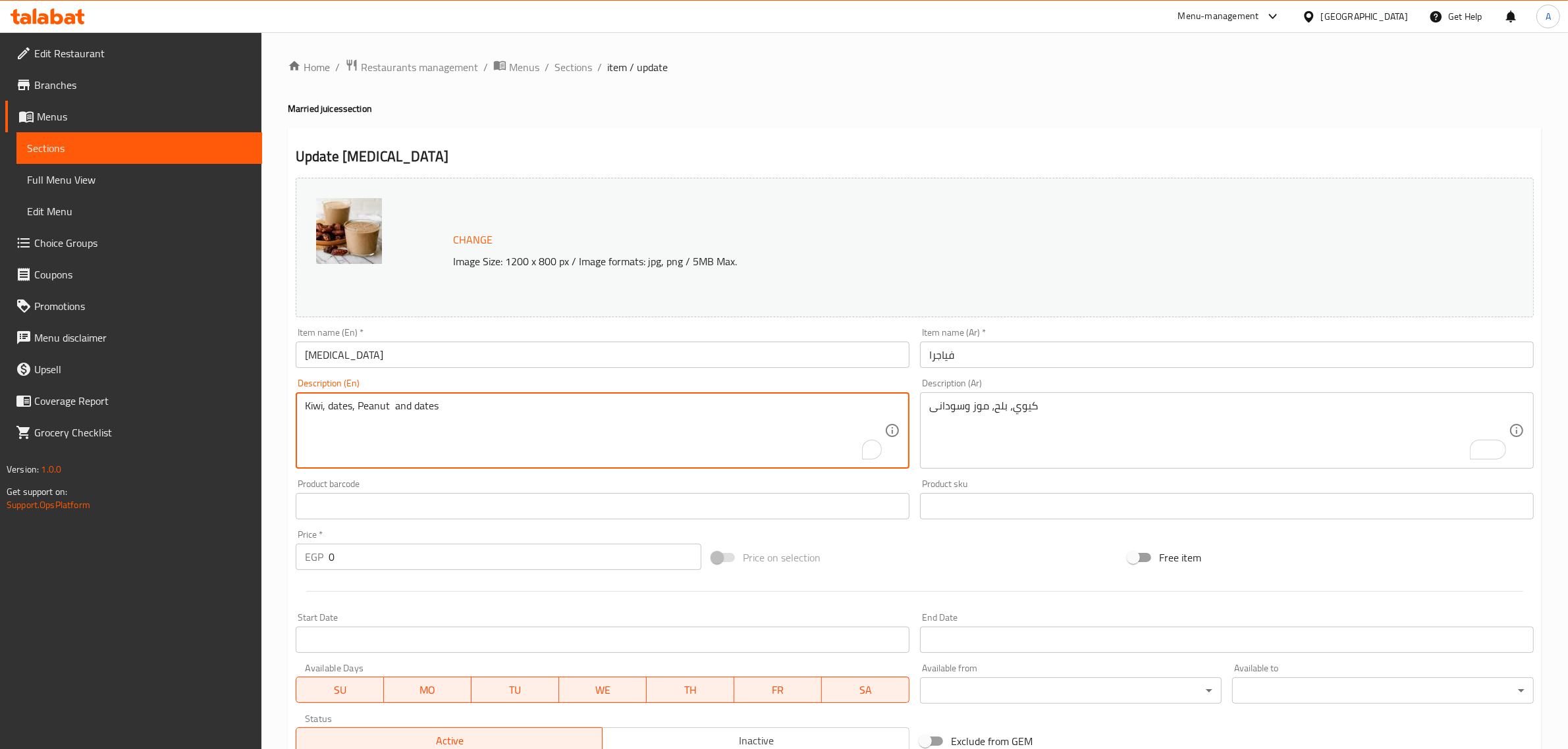
click at [584, 410] on textarea "Kiwi, dates, Peanut and dates" at bounding box center [595, 431] width 580 height 63
paste textarea "bananas and peanut"
type textarea "Kiwi, dates, bananas and peanuts"
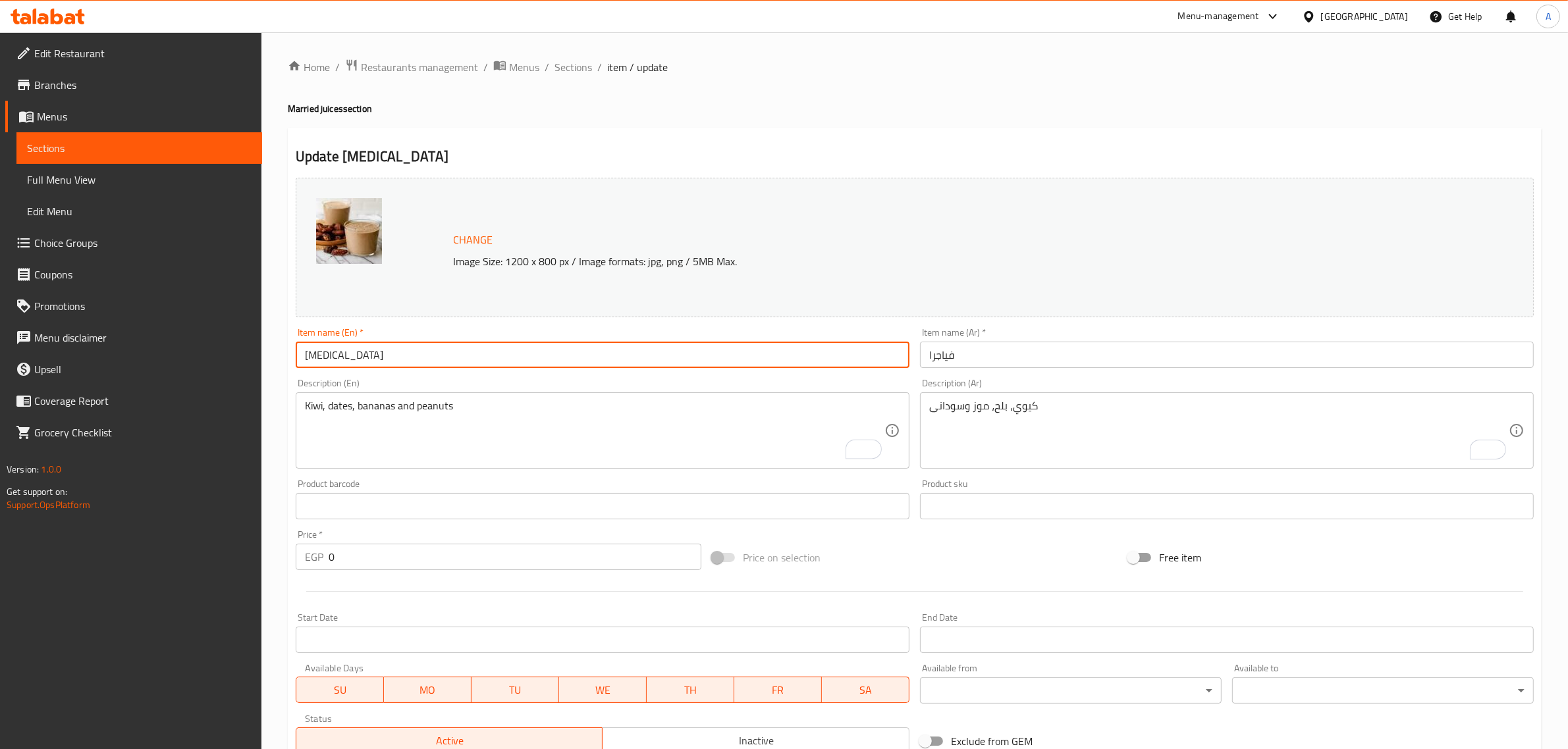
click at [476, 342] on input "[MEDICAL_DATA]" at bounding box center [602, 354] width 614 height 27
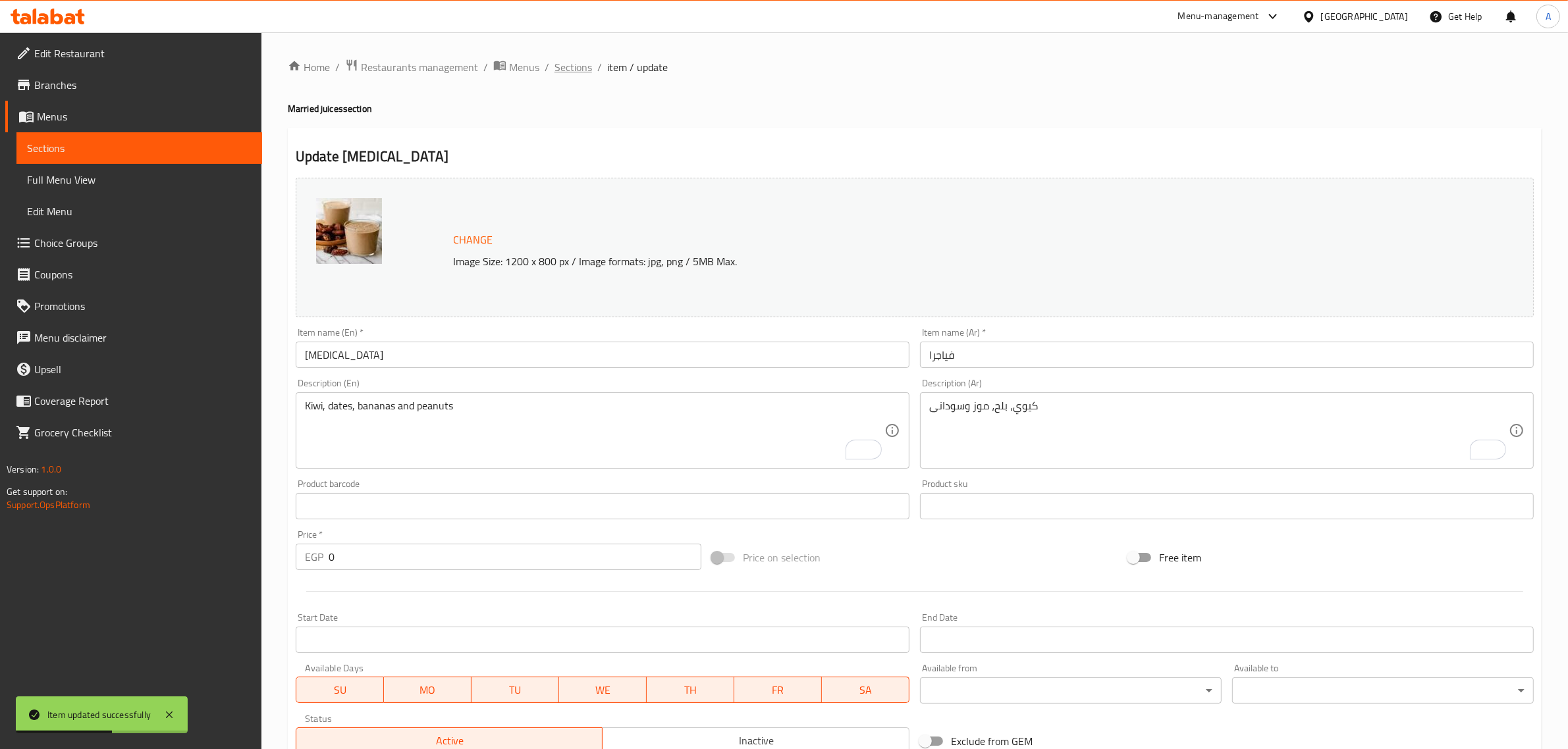
click at [581, 59] on span "Sections" at bounding box center [573, 67] width 37 height 16
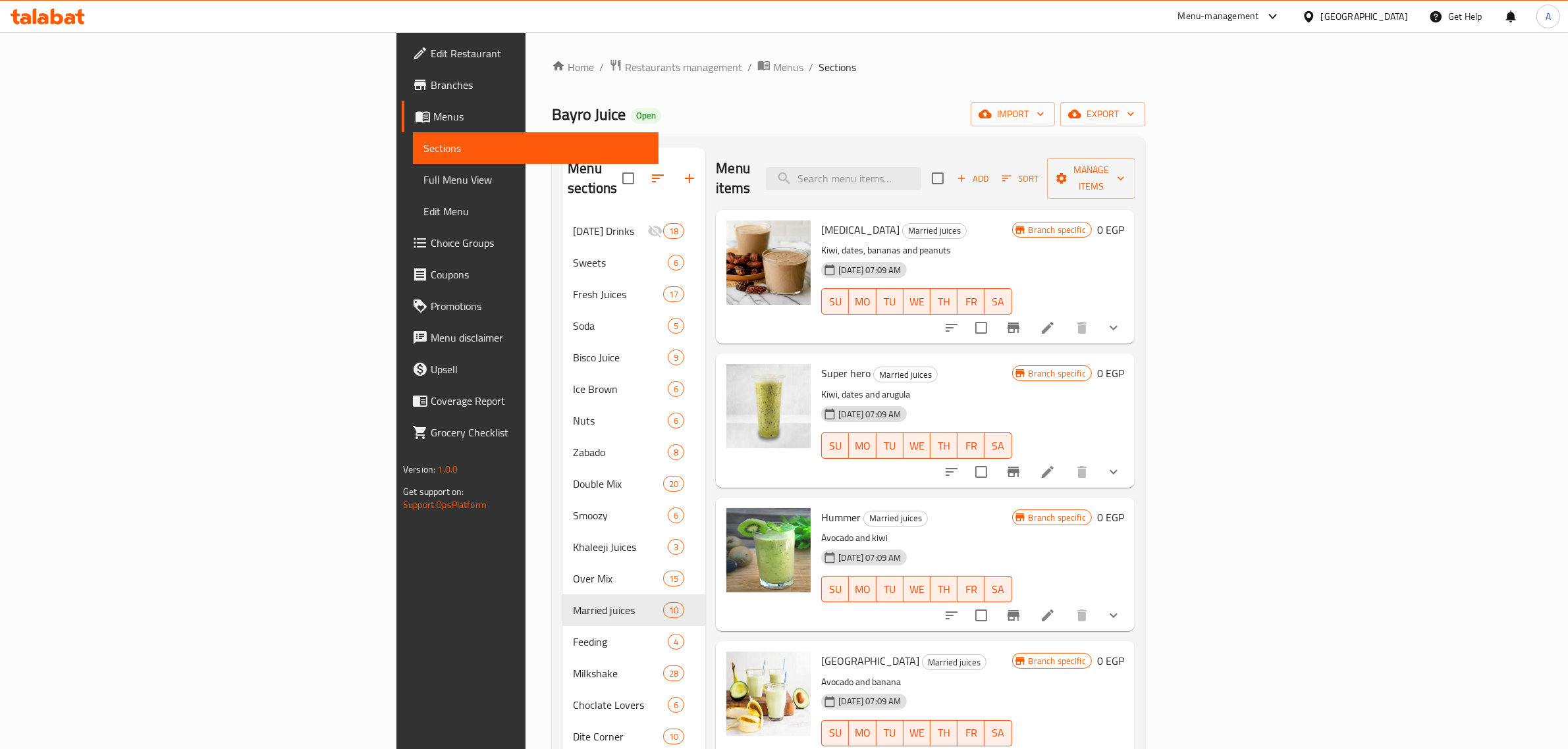
click at [1130, 312] on button "show more" at bounding box center [1112, 327] width 31 height 31
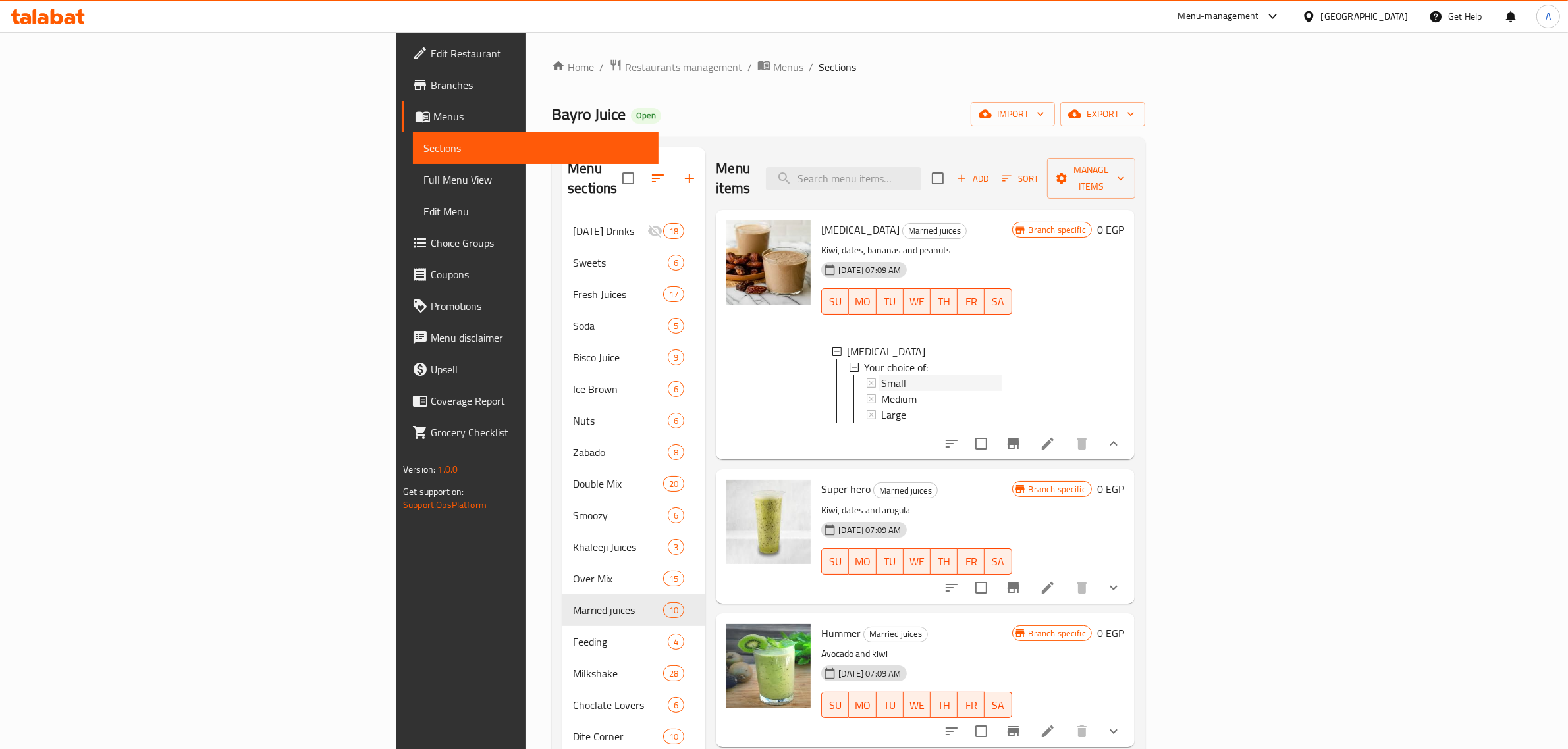
click at [881, 375] on div "Small" at bounding box center [941, 383] width 120 height 16
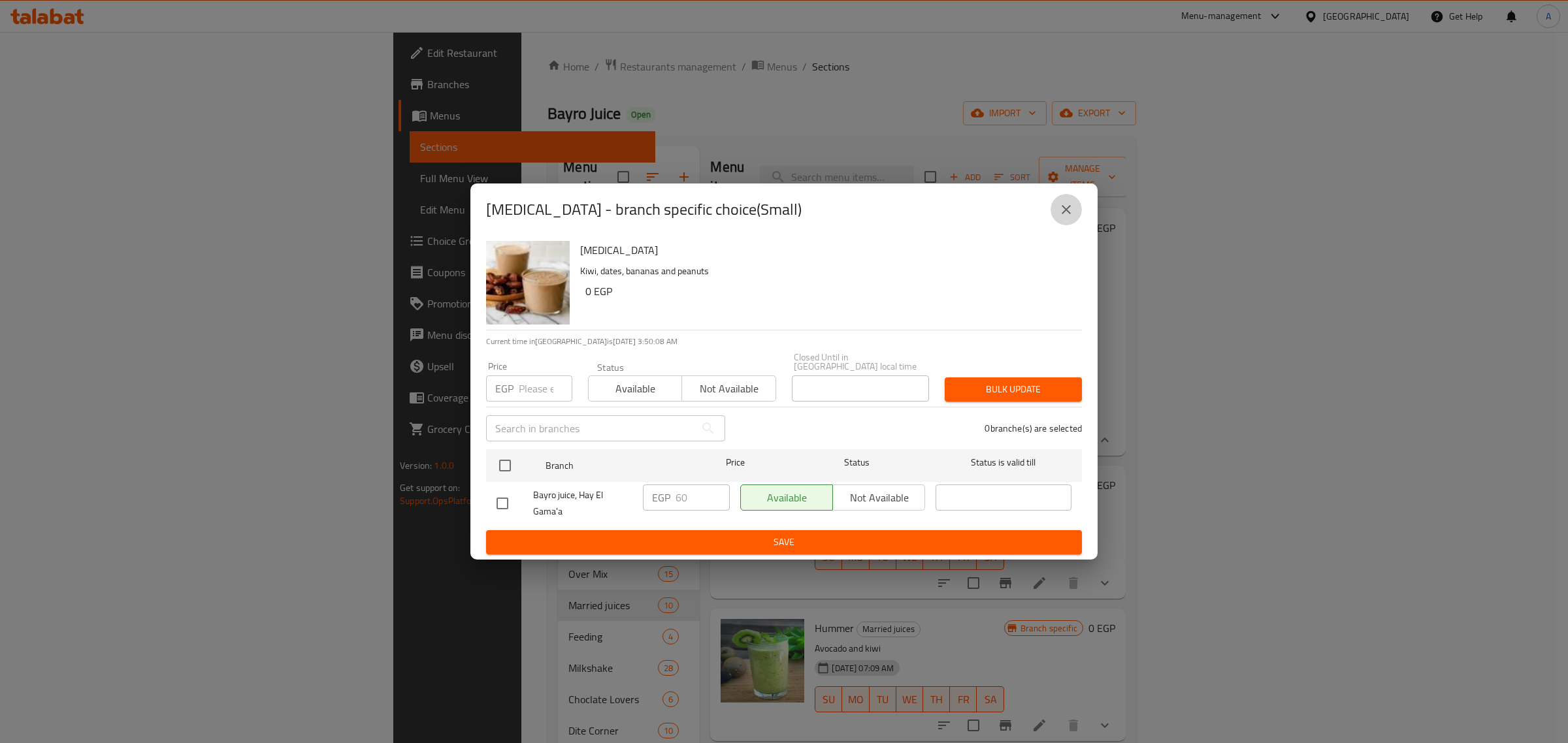
click at [1069, 206] on button "close" at bounding box center [1066, 209] width 31 height 31
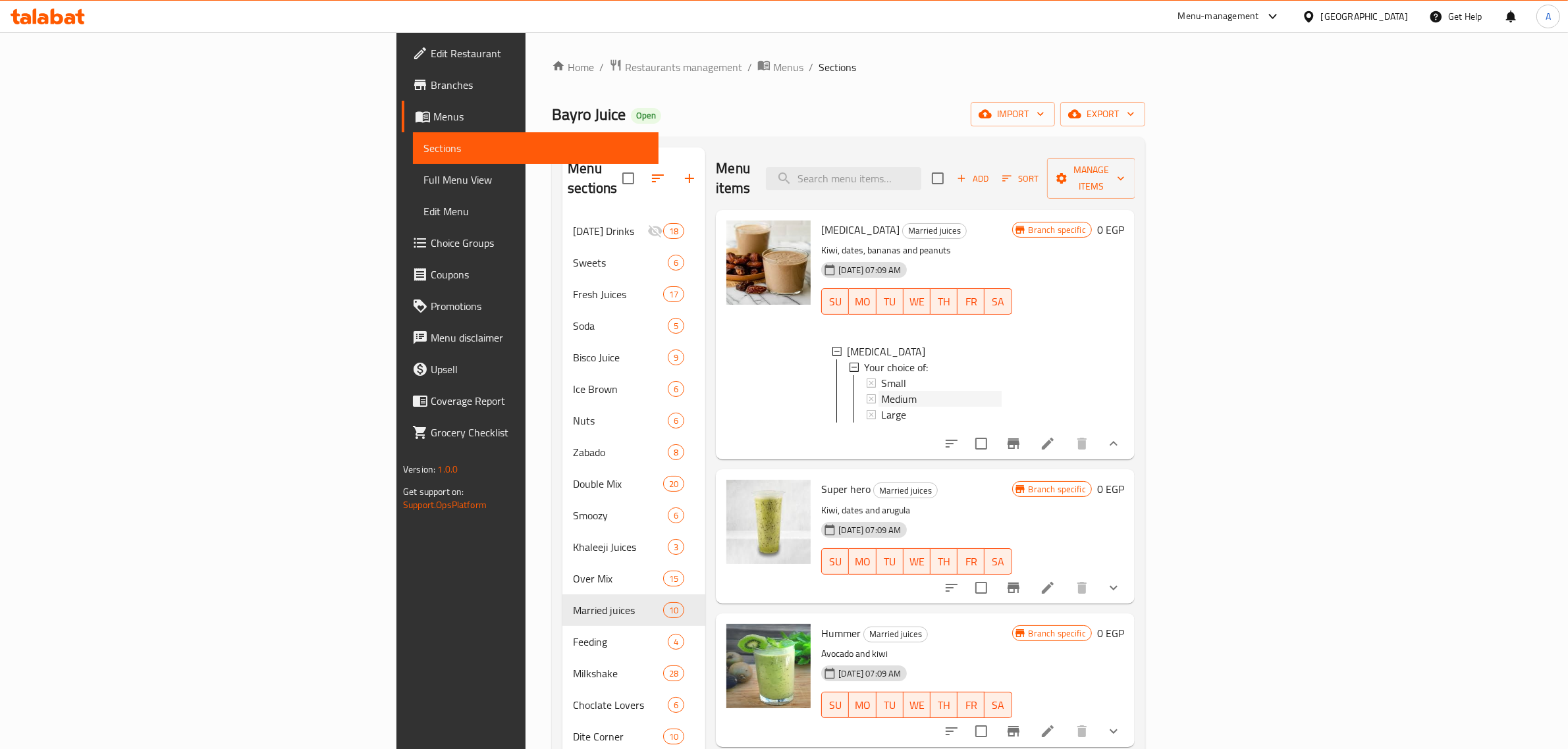
click at [881, 391] on span "Medium" at bounding box center [898, 398] width 35 height 16
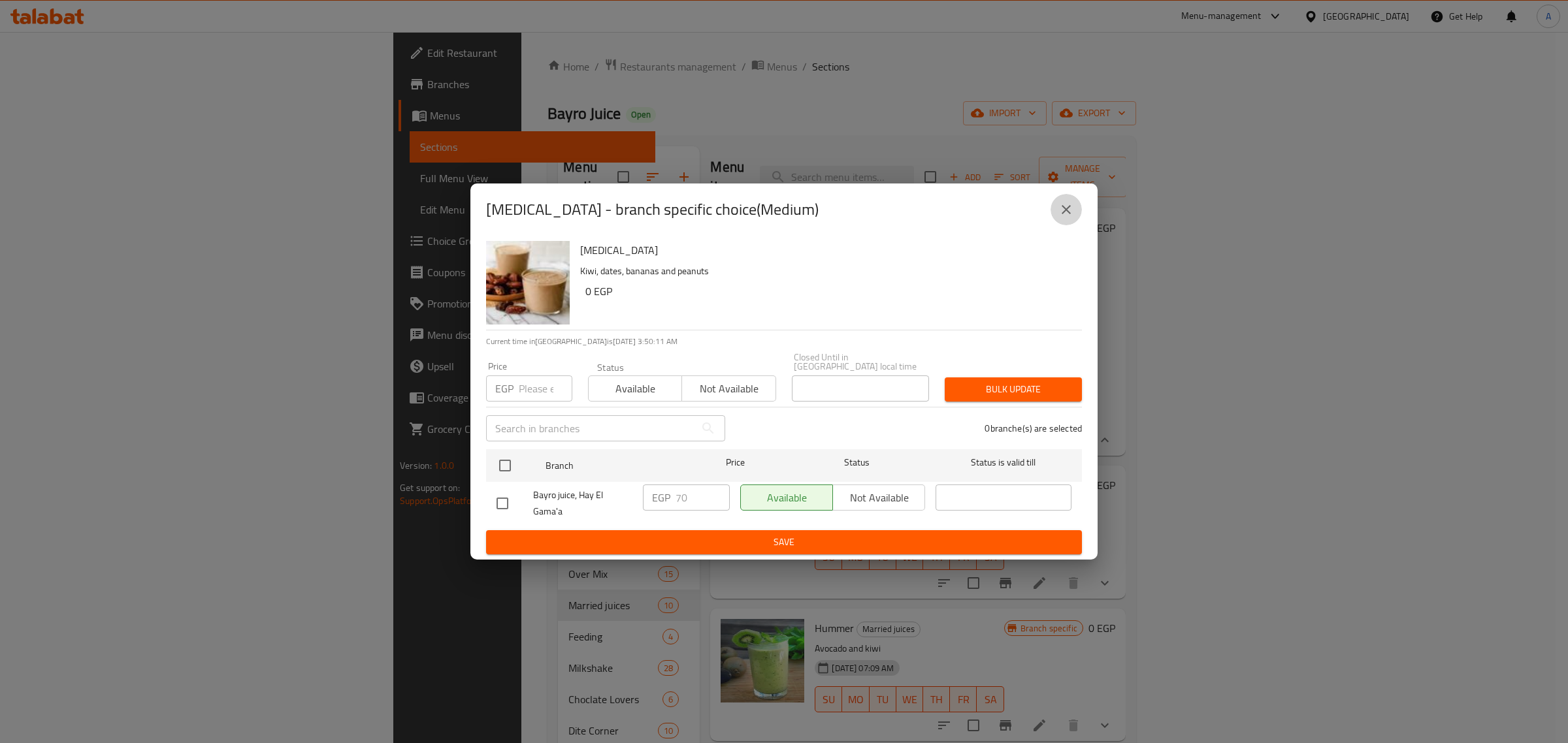
click at [1059, 208] on button "close" at bounding box center [1066, 209] width 31 height 31
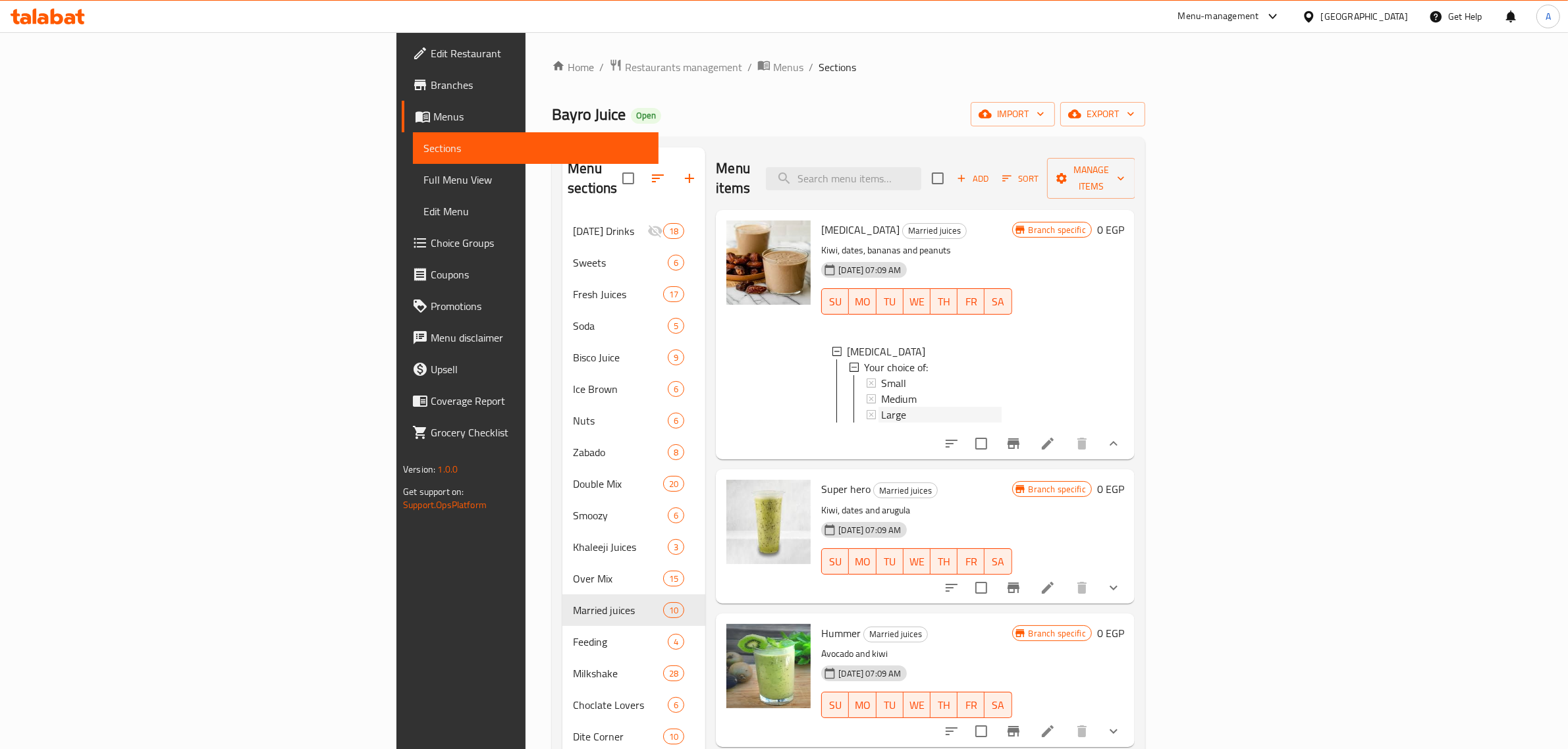
click at [881, 407] on div "Large" at bounding box center [941, 415] width 120 height 16
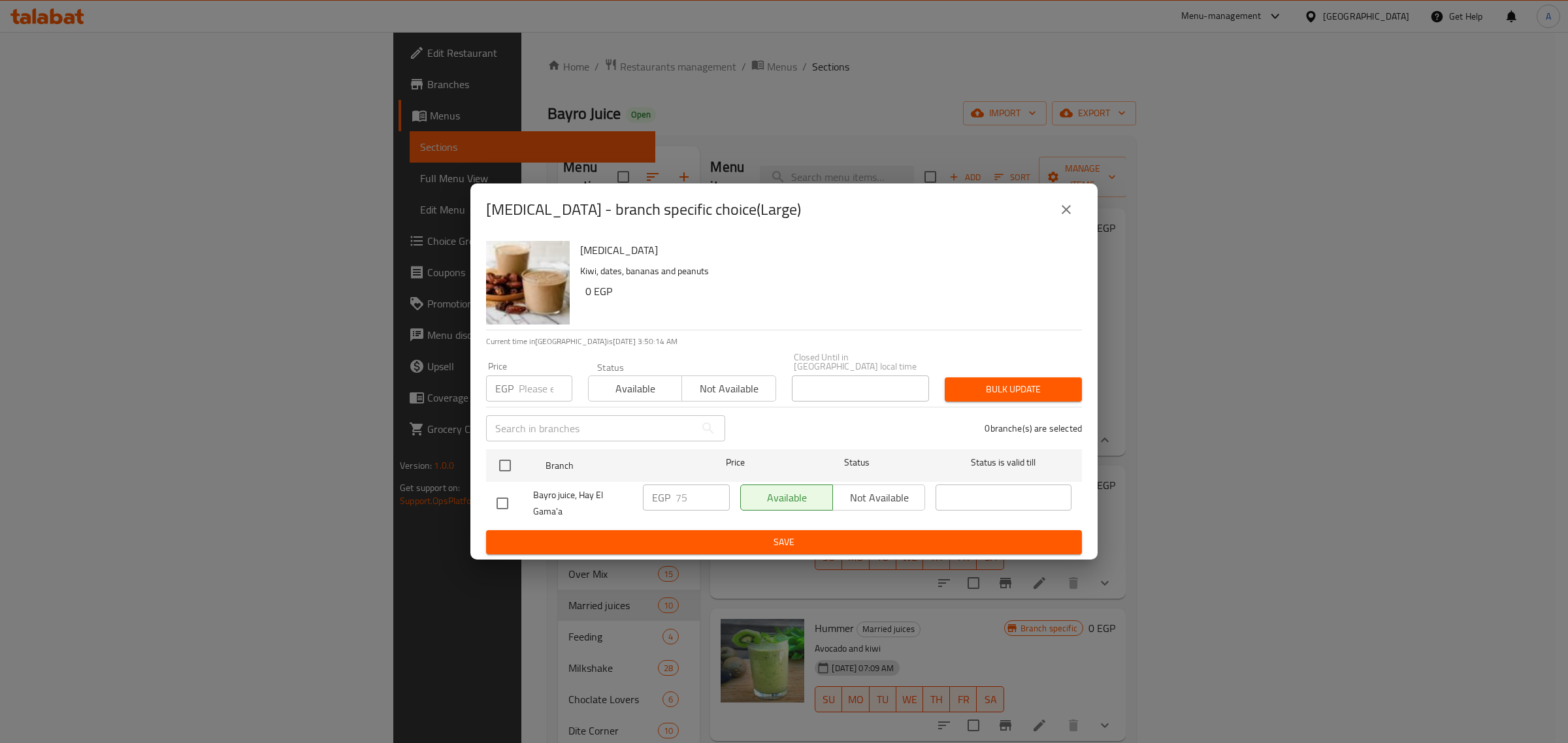
click at [1070, 211] on icon "close" at bounding box center [1066, 209] width 16 height 16
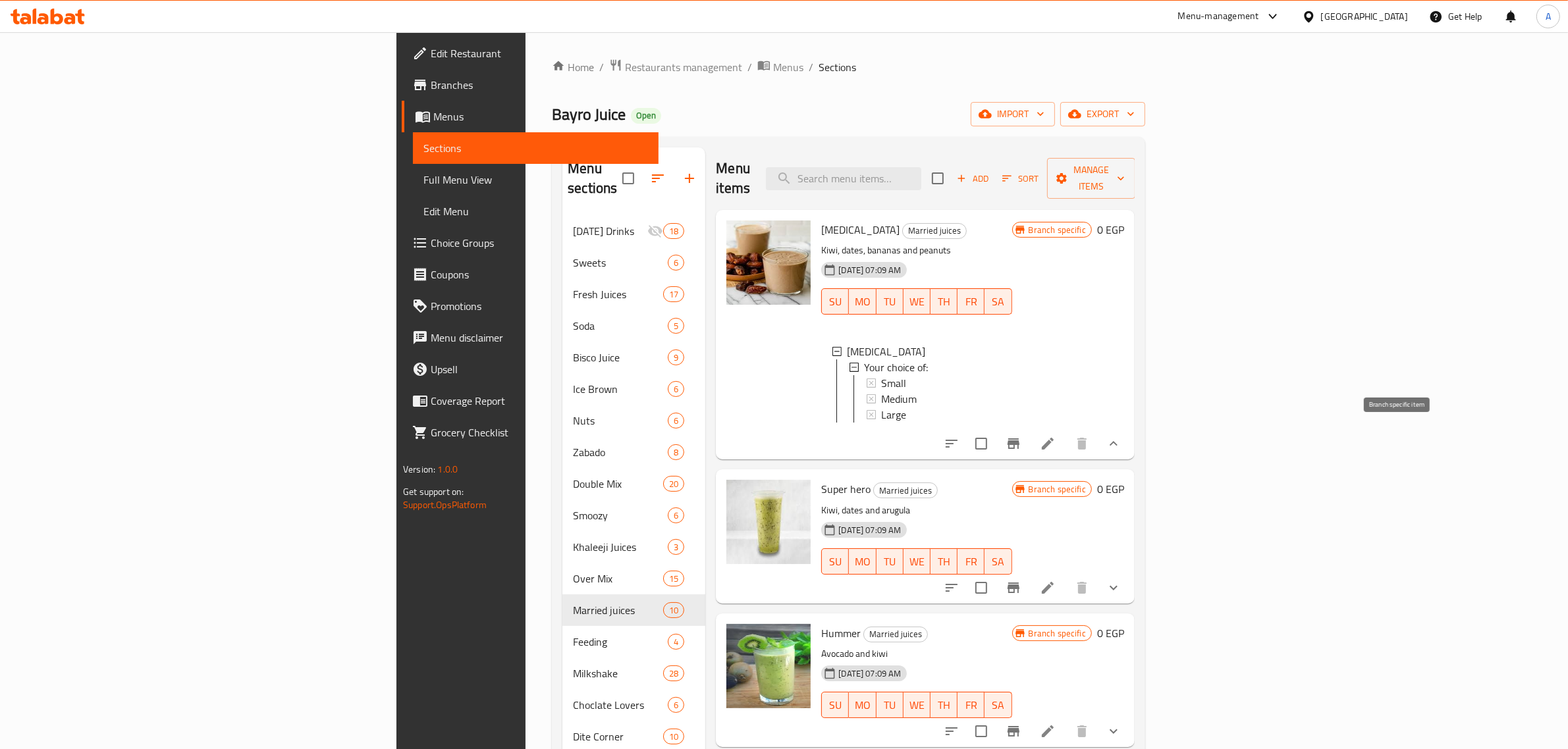
click at [1029, 439] on button "Branch-specific-item" at bounding box center [1012, 443] width 31 height 31
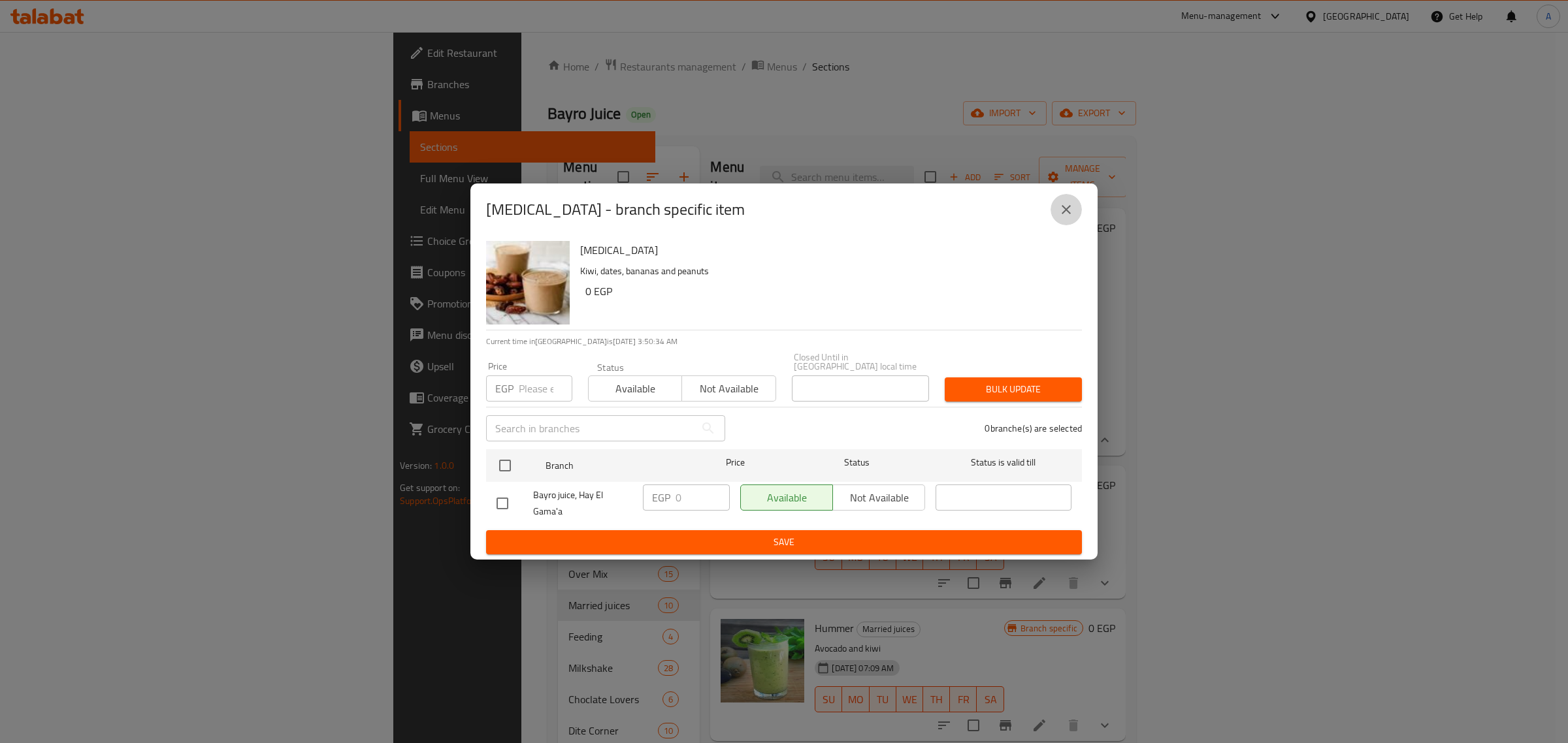
click at [1065, 225] on button "close" at bounding box center [1066, 209] width 31 height 31
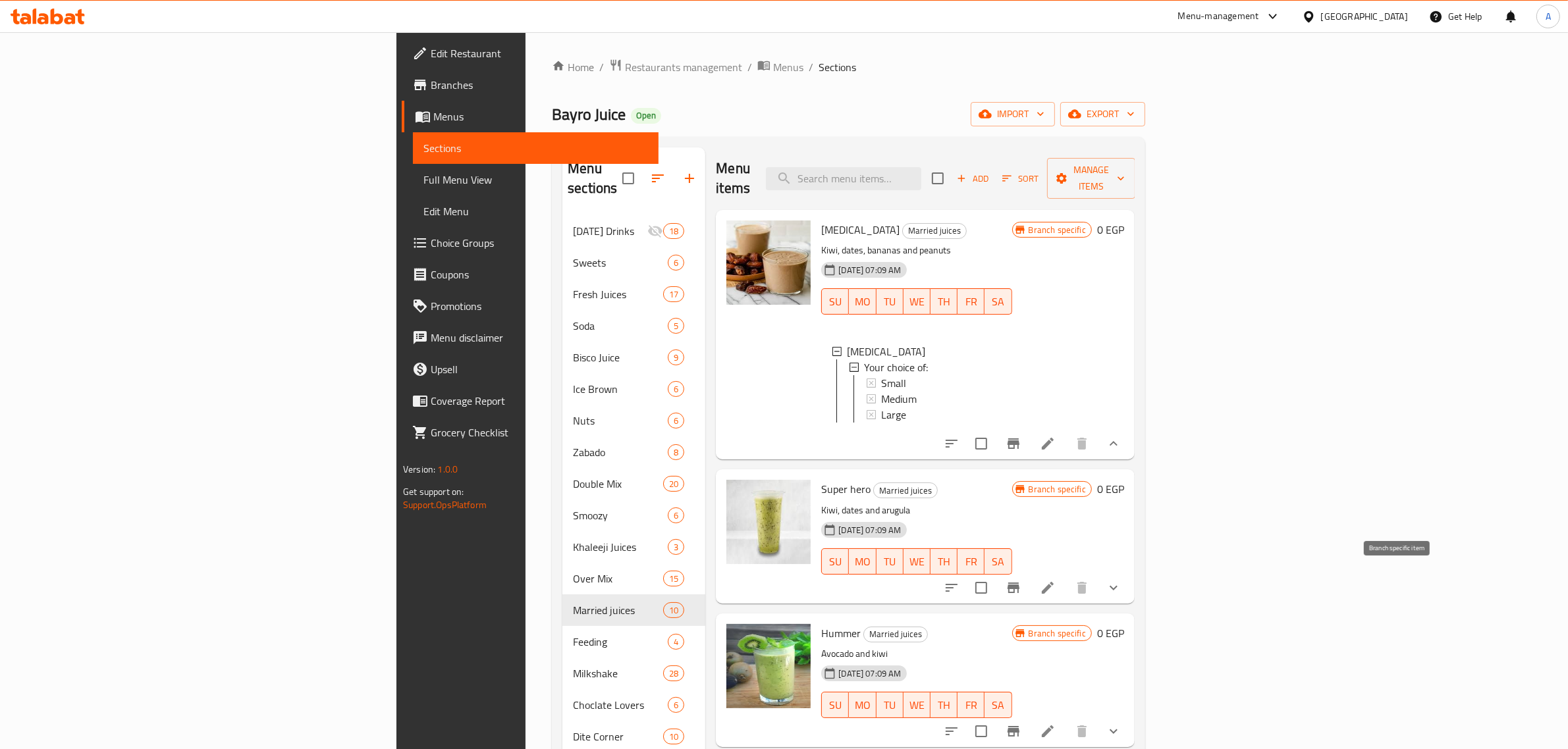
click at [1021, 584] on icon "Branch-specific-item" at bounding box center [1013, 588] width 16 height 16
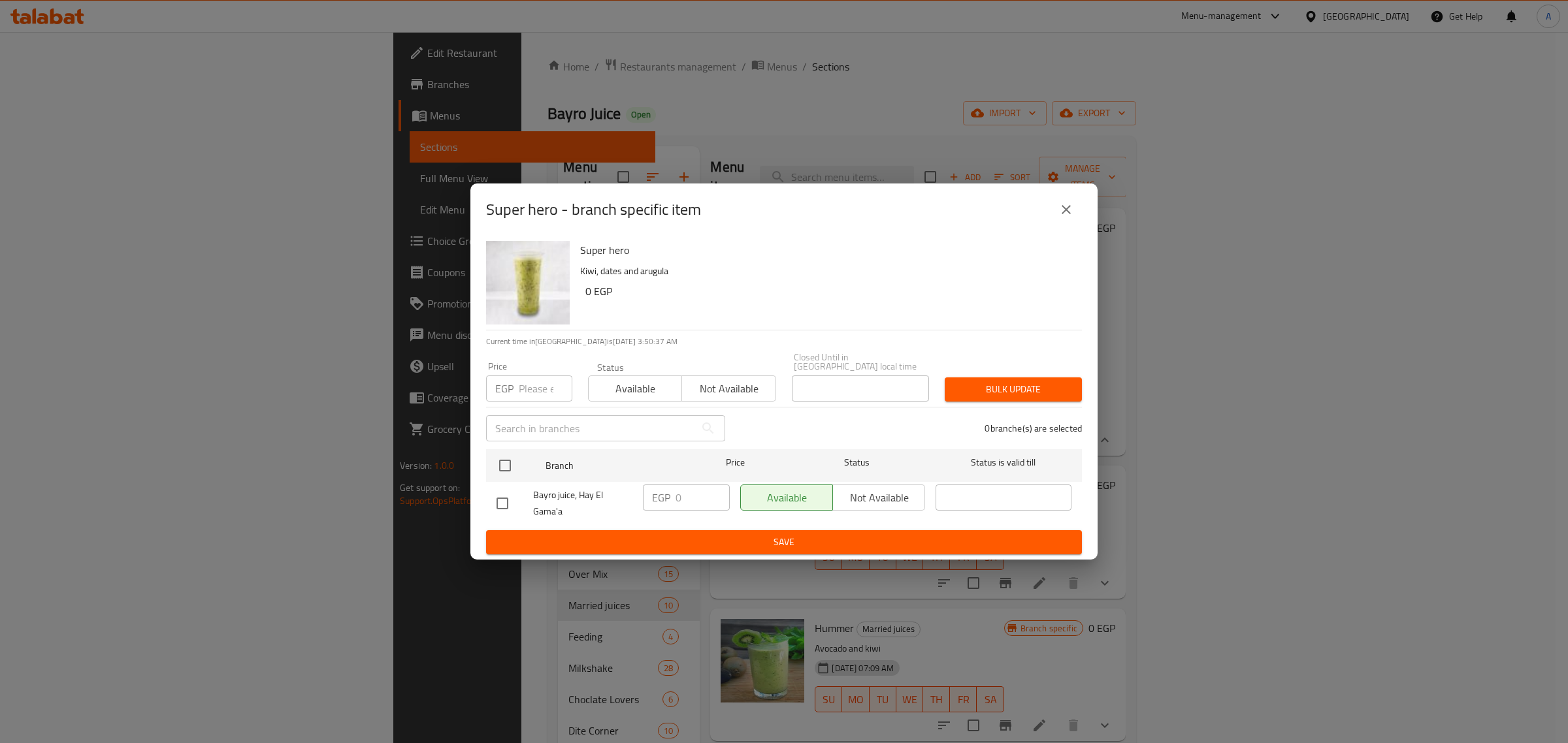
click at [1055, 195] on div "Super hero - branch specific item" at bounding box center [783, 209] width 627 height 52
click at [1075, 216] on button "close" at bounding box center [1066, 209] width 31 height 31
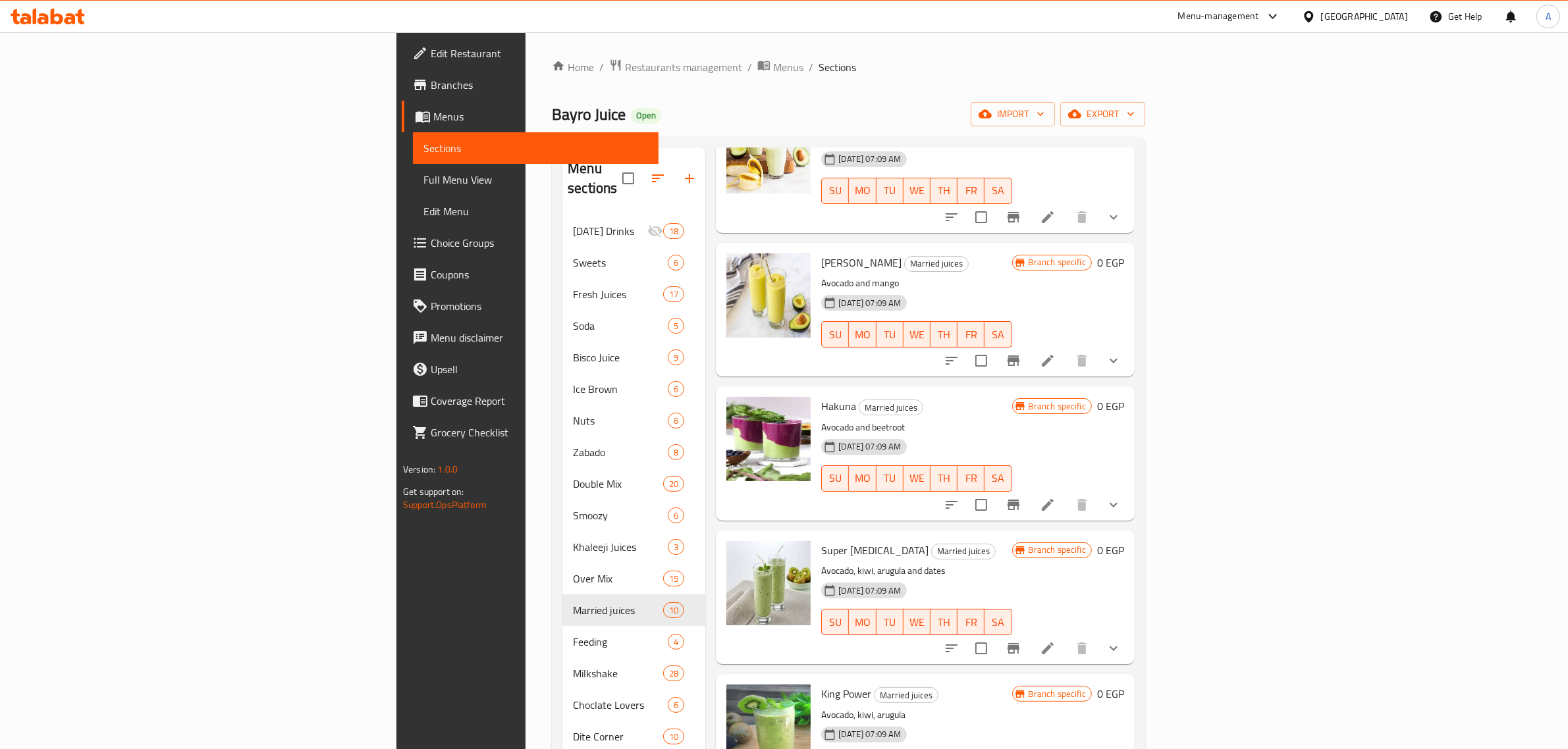
scroll to position [848, 0]
